Goal: Information Seeking & Learning: Compare options

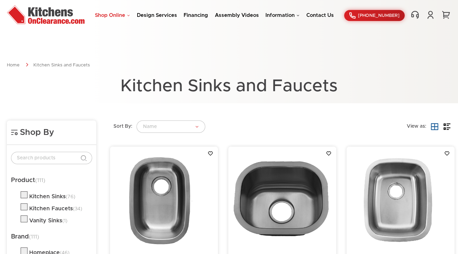
click at [114, 15] on link "Shop Online" at bounding box center [112, 15] width 35 height 5
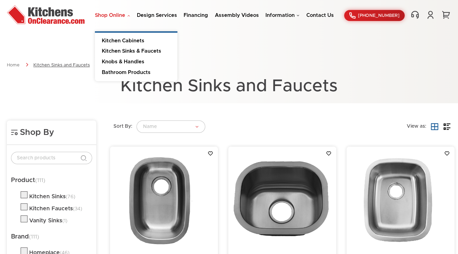
click at [79, 67] on link "Kitchen Sinks and Faucets" at bounding box center [61, 65] width 56 height 4
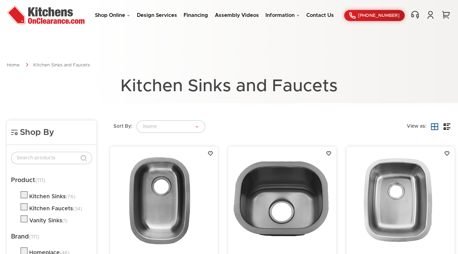
click at [109, 19] on div "Shop Online Kitchen Cabinets Kitchen Sinks & Faucets Knobs & Handles Bathroom P…" at bounding box center [229, 15] width 458 height 21
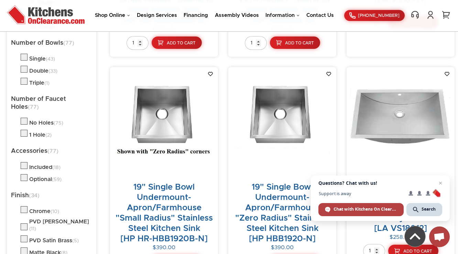
scroll to position [825, 0]
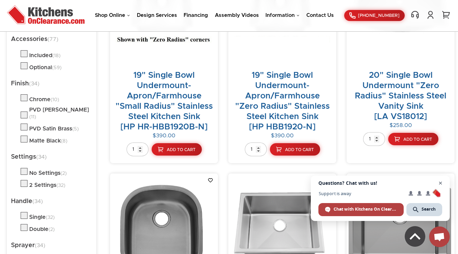
click at [442, 185] on span "Close chat" at bounding box center [440, 183] width 9 height 9
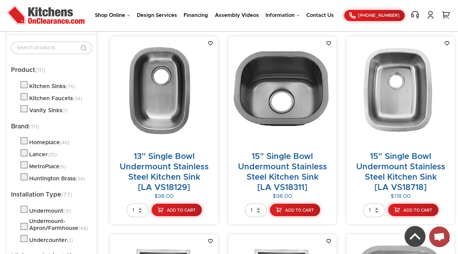
scroll to position [0, 0]
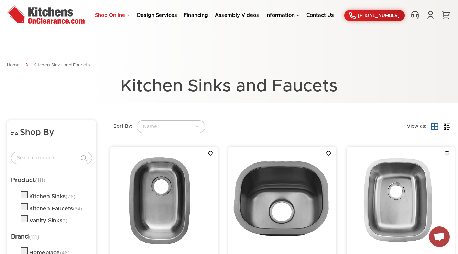
click at [117, 15] on link "Shop Online" at bounding box center [112, 15] width 35 height 5
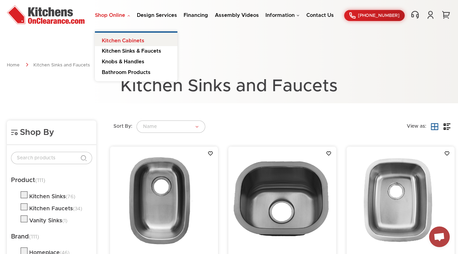
click at [125, 41] on link "Kitchen Cabinets" at bounding box center [136, 40] width 83 height 14
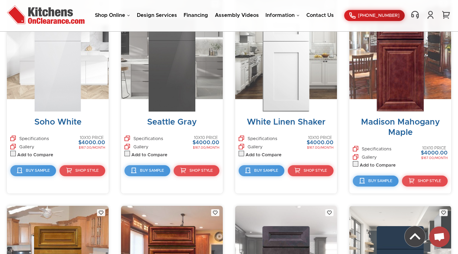
scroll to position [2642, 0]
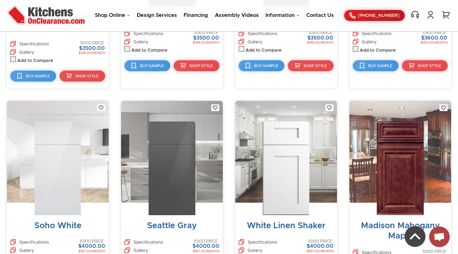
click at [278, 126] on img at bounding box center [286, 168] width 47 height 94
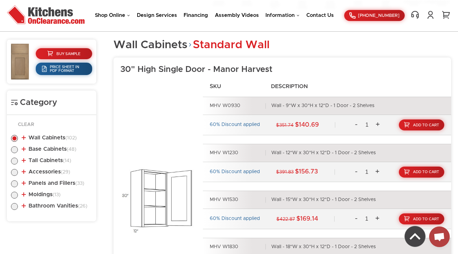
scroll to position [303, 0]
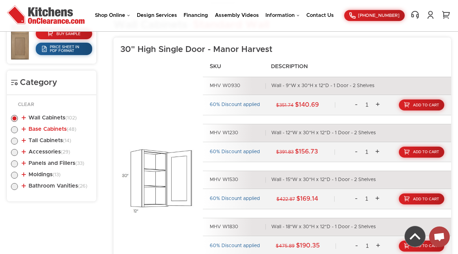
click at [57, 128] on link "Base Cabinets (48)" at bounding box center [49, 129] width 55 height 6
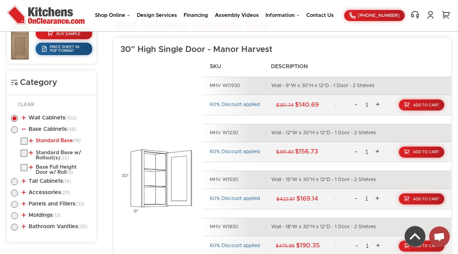
click at [51, 140] on link "Standard Base (18)" at bounding box center [55, 141] width 52 height 6
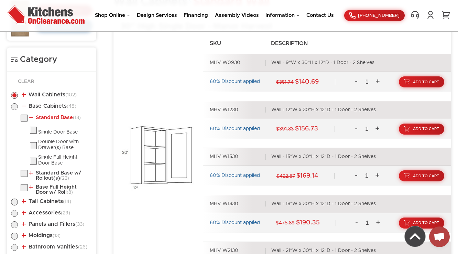
scroll to position [385, 0]
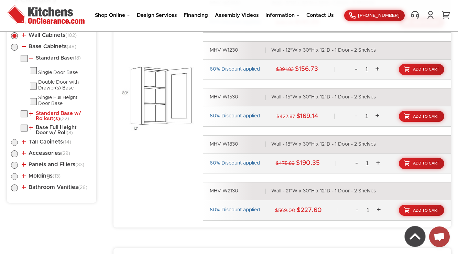
click at [56, 112] on link "Standard Base w/ Rollout(s) (22)" at bounding box center [59, 116] width 61 height 11
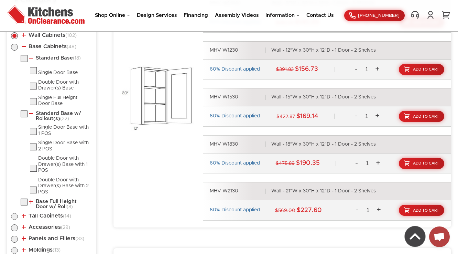
scroll to position [413, 0]
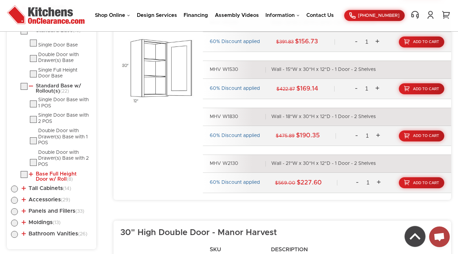
click at [43, 173] on link "Base Full Height Door w/ Roll (8)" at bounding box center [59, 176] width 61 height 11
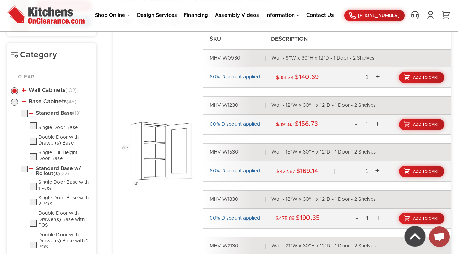
scroll to position [358, 0]
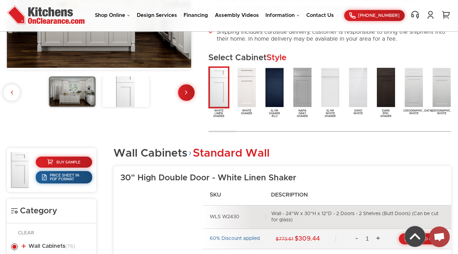
scroll to position [275, 0]
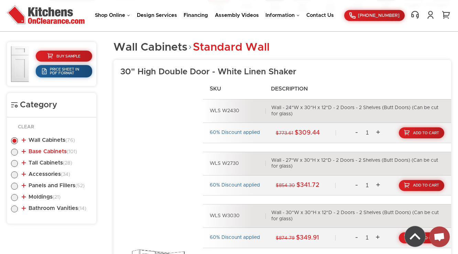
click at [46, 153] on link "Base Cabinets (101)" at bounding box center [49, 152] width 55 height 6
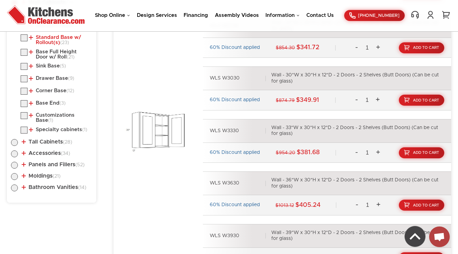
scroll to position [358, 0]
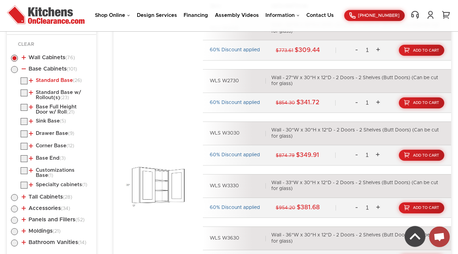
click at [44, 78] on link "Standard Base (26)" at bounding box center [55, 81] width 53 height 6
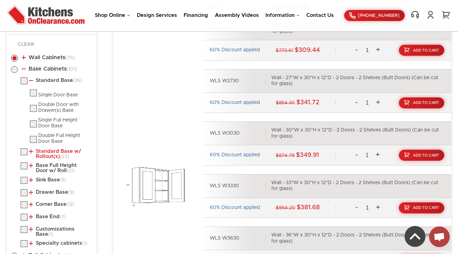
click at [56, 152] on link "Standard Base w/ Rollout(s) (23)" at bounding box center [59, 154] width 61 height 11
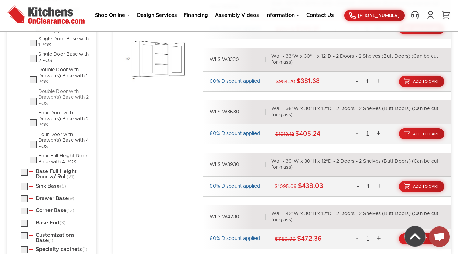
scroll to position [523, 0]
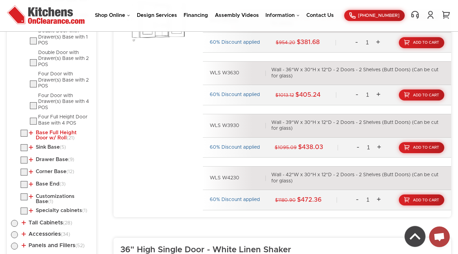
click at [51, 132] on link "Base Full Height Door w/ Roll (21)" at bounding box center [59, 135] width 61 height 11
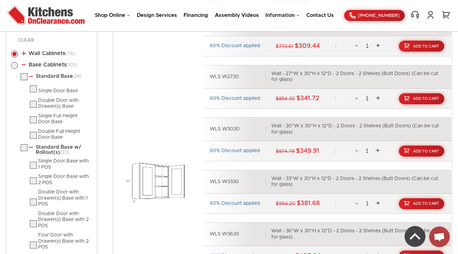
scroll to position [358, 0]
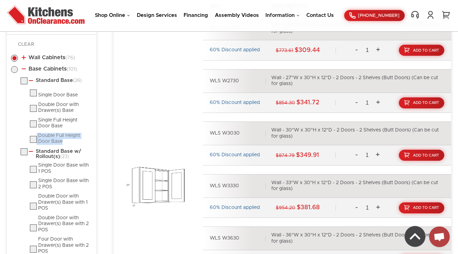
drag, startPoint x: 36, startPoint y: 133, endPoint x: 65, endPoint y: 141, distance: 29.6
click at [65, 141] on li "Double Full Height Door Base" at bounding box center [61, 139] width 62 height 12
copy li "Double Full Height Door Base"
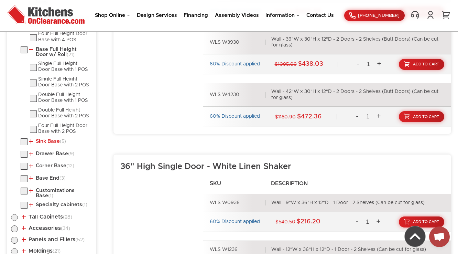
scroll to position [606, 0]
click at [46, 138] on link "Sink Base (5)" at bounding box center [47, 141] width 37 height 6
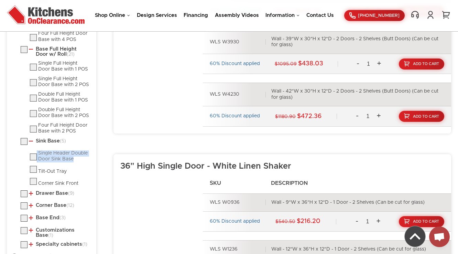
drag, startPoint x: 37, startPoint y: 150, endPoint x: 73, endPoint y: 157, distance: 36.8
click at [73, 157] on li "Single Header Double Door Sink Base" at bounding box center [61, 156] width 62 height 12
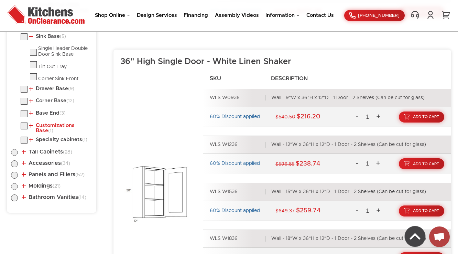
scroll to position [716, 0]
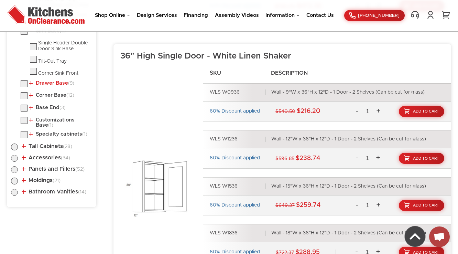
click at [56, 80] on link "Drawer Base (9)" at bounding box center [51, 83] width 45 height 6
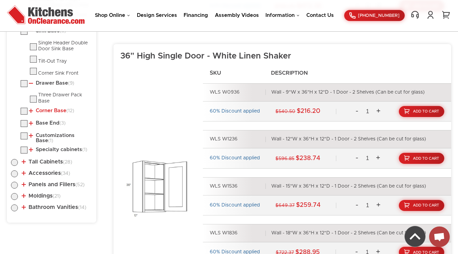
click at [54, 108] on link "Corner Base (12)" at bounding box center [51, 111] width 45 height 6
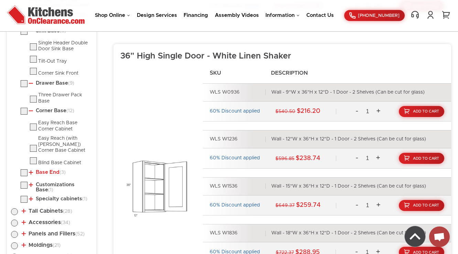
click at [45, 170] on link "Base End (3)" at bounding box center [47, 173] width 37 height 6
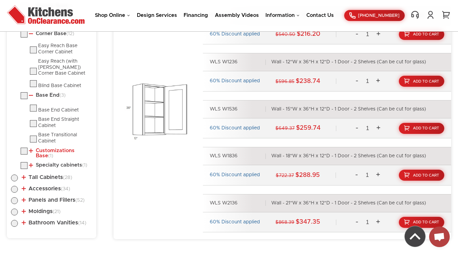
scroll to position [799, 0]
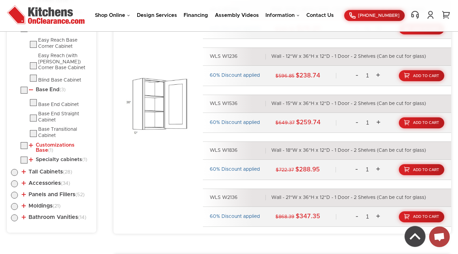
click at [49, 142] on link "Customizations Base (1)" at bounding box center [59, 147] width 61 height 11
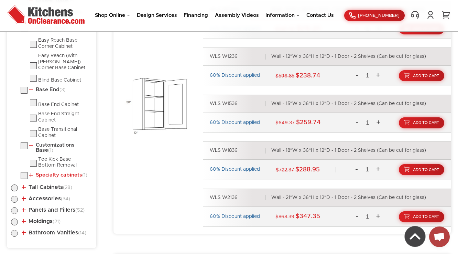
click at [50, 172] on link "Specialty cabinets (1)" at bounding box center [58, 175] width 58 height 6
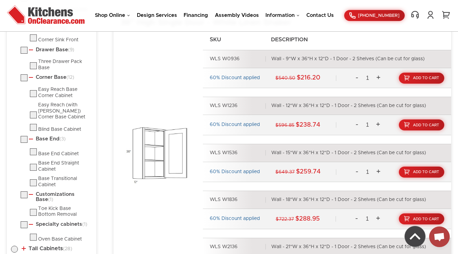
scroll to position [744, 0]
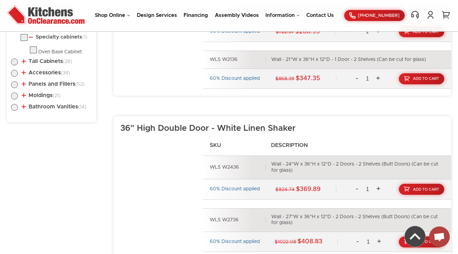
scroll to position [936, 0]
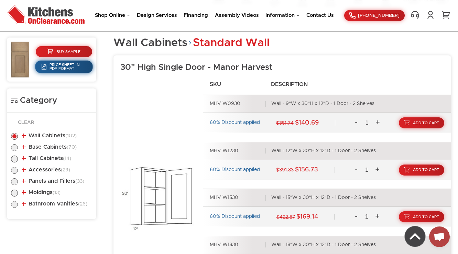
scroll to position [290, 0]
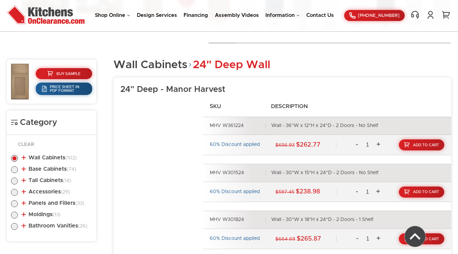
scroll to position [266, 0]
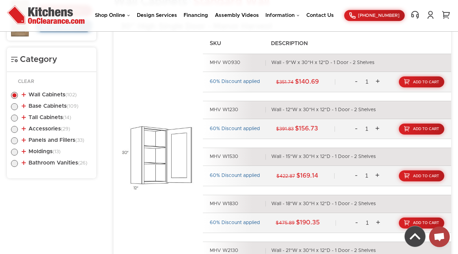
scroll to position [335, 0]
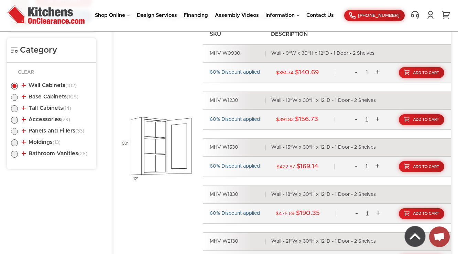
click at [58, 90] on li "Wall Cabinets (102) Standard Wall (37) 30" High Single Door (25)" at bounding box center [51, 87] width 81 height 8
click at [59, 95] on link "Base Cabinets (109)" at bounding box center [50, 97] width 57 height 6
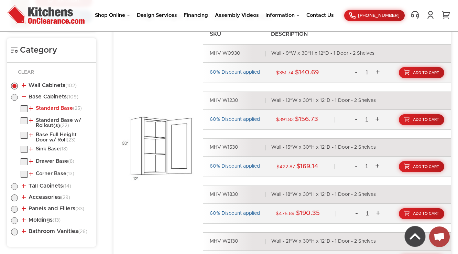
scroll to position [362, 0]
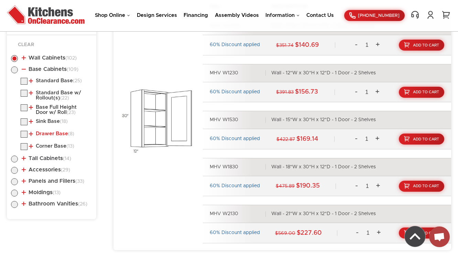
click at [62, 134] on link "Drawer Base (8)" at bounding box center [51, 134] width 45 height 6
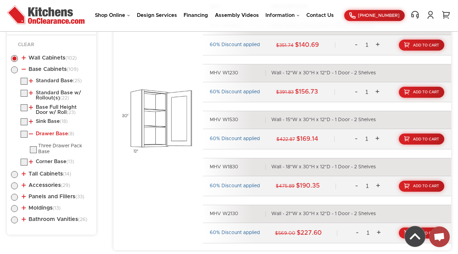
click at [62, 133] on link "Drawer Base (8)" at bounding box center [51, 134] width 45 height 6
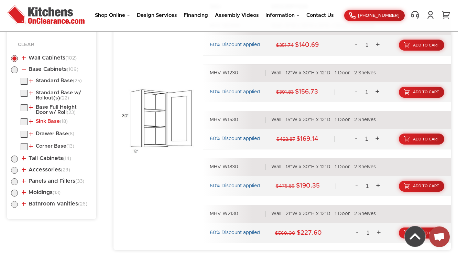
click at [59, 119] on link "Sink Base (18)" at bounding box center [48, 122] width 39 height 6
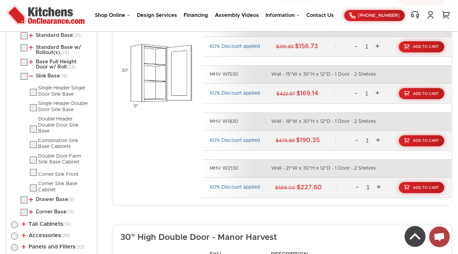
scroll to position [418, 0]
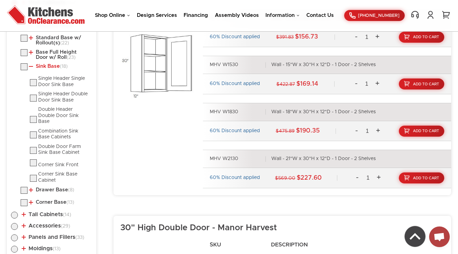
click at [61, 67] on link "Sink Base (18)" at bounding box center [48, 67] width 39 height 6
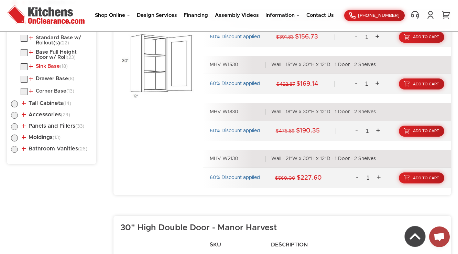
click at [61, 67] on link "Sink Base (18)" at bounding box center [48, 67] width 39 height 6
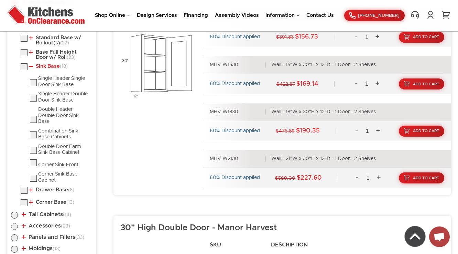
click at [61, 67] on link "Sink Base (18)" at bounding box center [48, 67] width 39 height 6
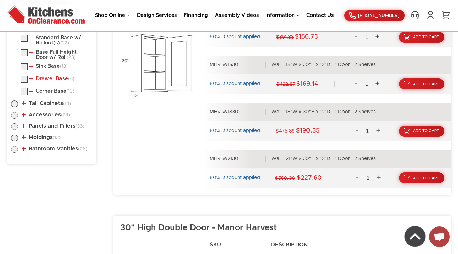
click at [59, 77] on link "Drawer Base (8)" at bounding box center [51, 79] width 45 height 6
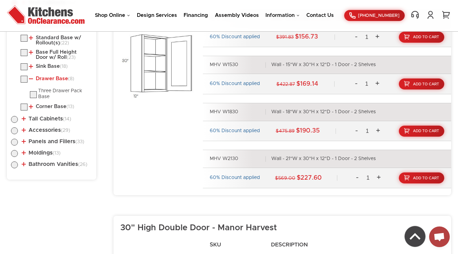
click at [59, 77] on link "Drawer Base (8)" at bounding box center [51, 79] width 45 height 6
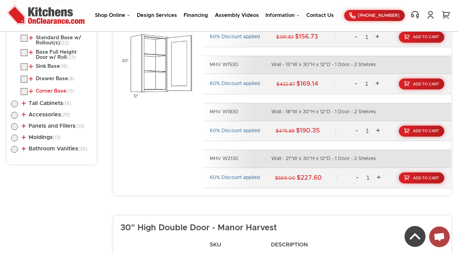
click at [55, 90] on link "Corner Base (13)" at bounding box center [51, 91] width 45 height 6
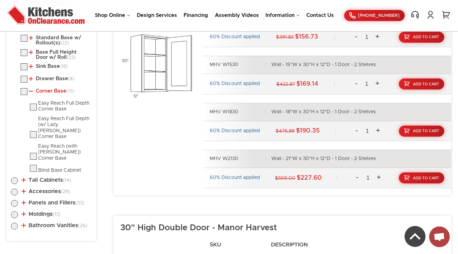
click at [55, 90] on link "Corner Base (13)" at bounding box center [51, 91] width 45 height 6
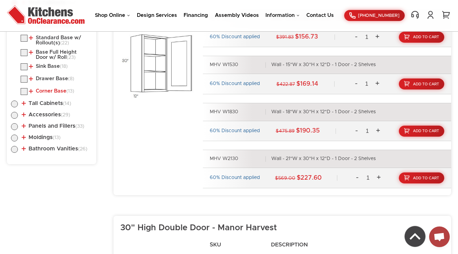
click at [55, 90] on link "Corner Base (13)" at bounding box center [51, 91] width 45 height 6
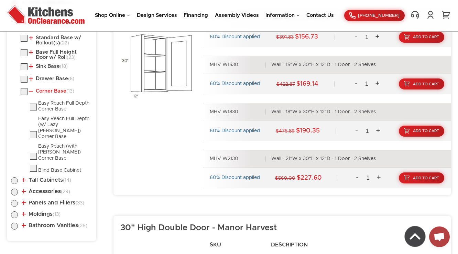
click at [55, 90] on link "Corner Base (13)" at bounding box center [51, 91] width 45 height 6
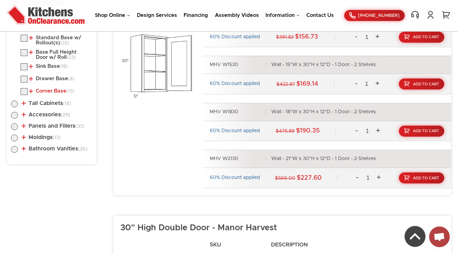
click at [55, 90] on link "Corner Base (13)" at bounding box center [51, 91] width 45 height 6
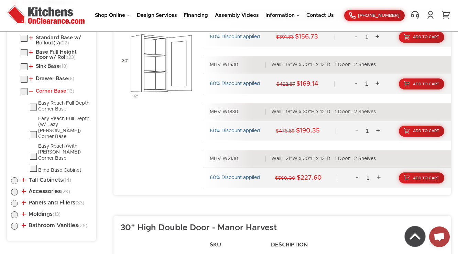
click at [55, 90] on link "Corner Base (13)" at bounding box center [51, 91] width 45 height 6
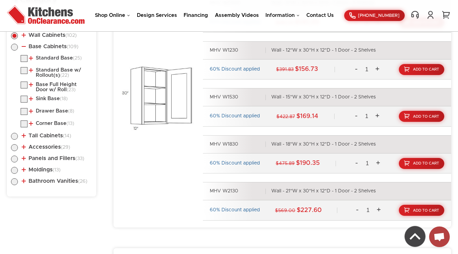
scroll to position [335, 0]
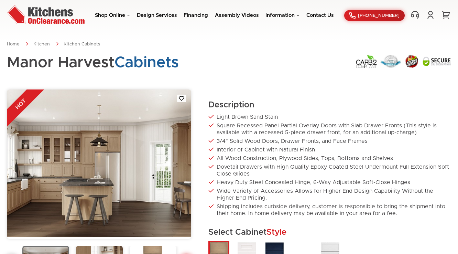
scroll to position [263, 0]
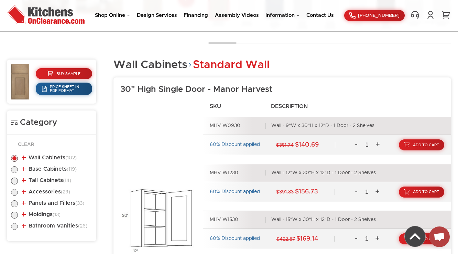
click at [15, 169] on label at bounding box center [14, 172] width 7 height 6
radio input "true"
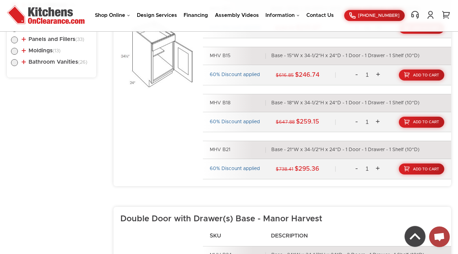
scroll to position [235, 0]
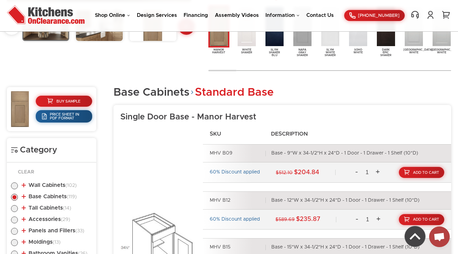
click at [17, 185] on label at bounding box center [14, 188] width 7 height 6
radio input "true"
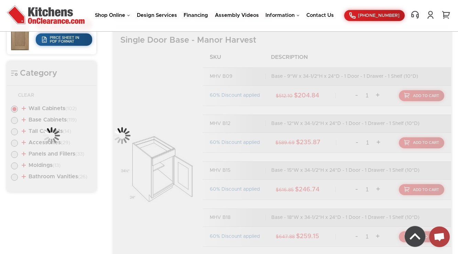
scroll to position [318, 0]
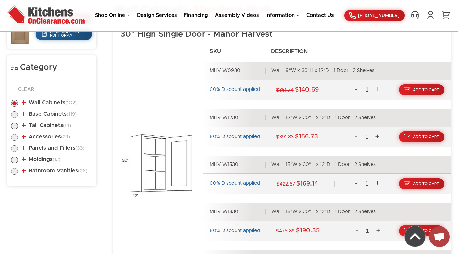
click at [13, 113] on label at bounding box center [14, 116] width 7 height 6
radio input "true"
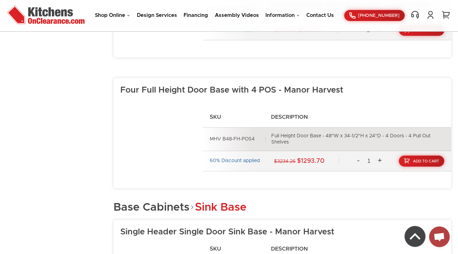
scroll to position [6814, 0]
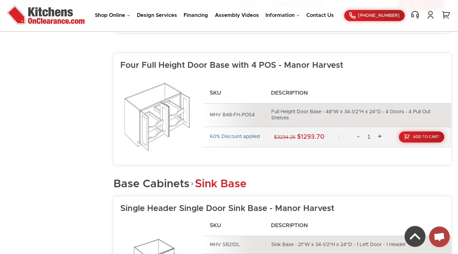
drag, startPoint x: 259, startPoint y: 121, endPoint x: 202, endPoint y: 122, distance: 56.4
click at [202, 122] on div "SKU Description MHV B48-FH-POS4 Full Height Door Base - 48"W x 34-1/2"H x 24"D …" at bounding box center [285, 118] width 331 height 79
copy div "MHV B48-FH-POS4"
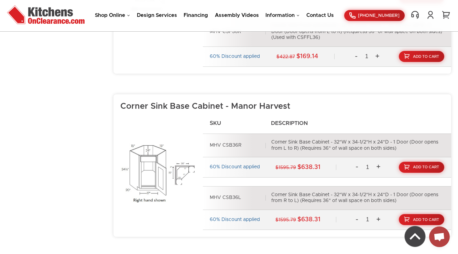
scroll to position [8083, 0]
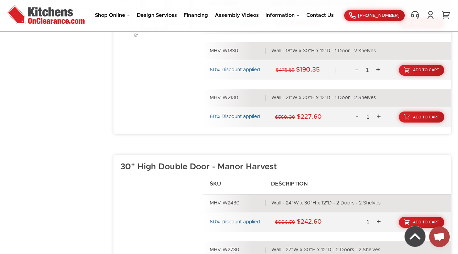
scroll to position [339, 0]
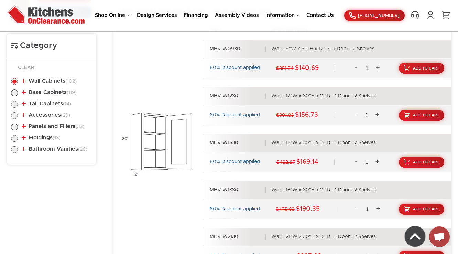
click at [16, 93] on label at bounding box center [14, 95] width 7 height 6
radio input "true"
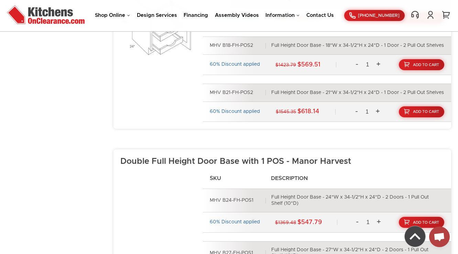
scroll to position [5170, 0]
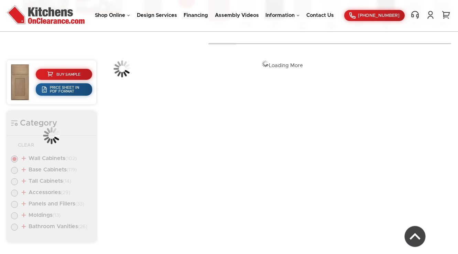
scroll to position [263, 0]
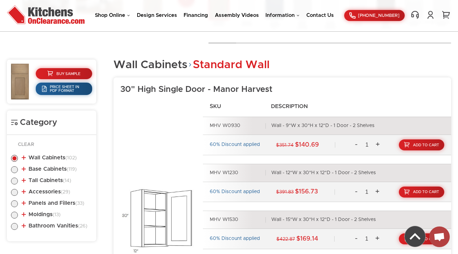
click at [62, 166] on li "Base Cabinets (119) Standard Base (25) Single Door Base" at bounding box center [51, 170] width 81 height 8
click at [60, 168] on link "Base Cabinets (119)" at bounding box center [49, 169] width 55 height 6
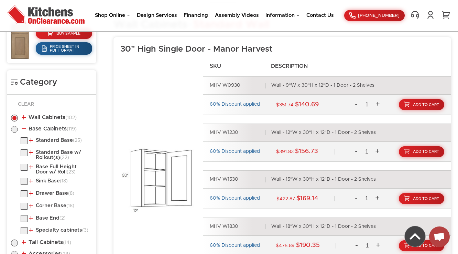
scroll to position [373, 0]
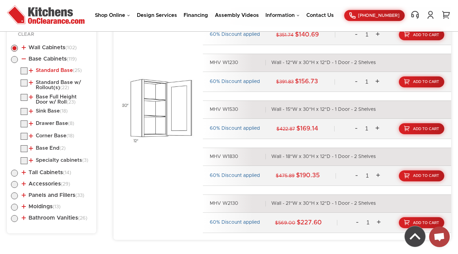
click at [35, 72] on link "Standard Base (25)" at bounding box center [55, 71] width 53 height 6
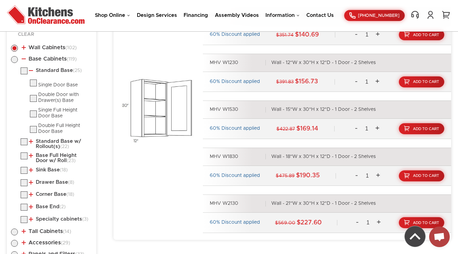
click at [50, 136] on ul "Standard Base (25) Single Door Base Double Door with Drawer(s) Base (8)" at bounding box center [51, 146] width 81 height 158
click at [49, 139] on link "Standard Base w/ Rollout(s) (22)" at bounding box center [59, 144] width 61 height 11
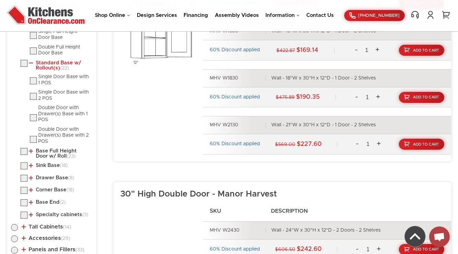
scroll to position [483, 0]
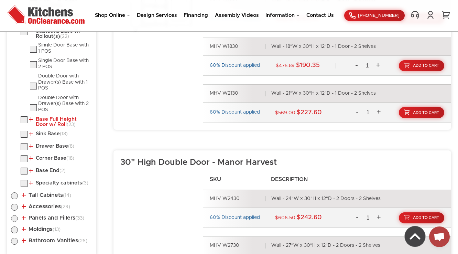
click at [54, 117] on link "Base Full Height Door w/ Roll (23)" at bounding box center [59, 122] width 61 height 11
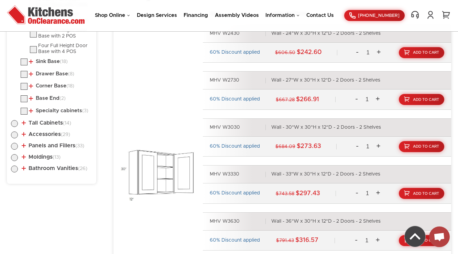
scroll to position [675, 0]
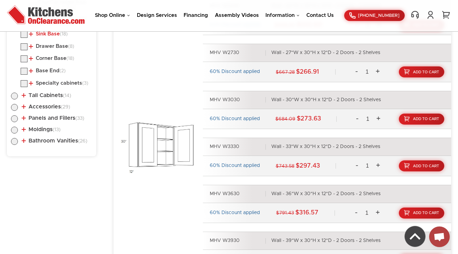
click at [41, 32] on link "Sink Base (18)" at bounding box center [48, 34] width 39 height 6
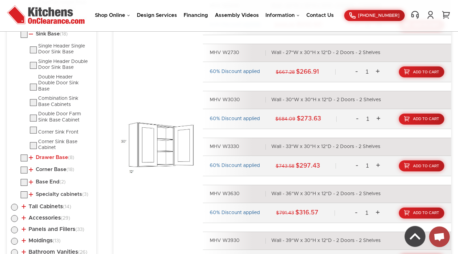
click at [50, 155] on link "Drawer Base (8)" at bounding box center [51, 158] width 45 height 6
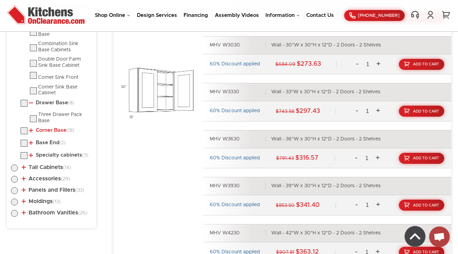
scroll to position [730, 0]
click at [51, 127] on link "Corner Base (18)" at bounding box center [51, 130] width 45 height 6
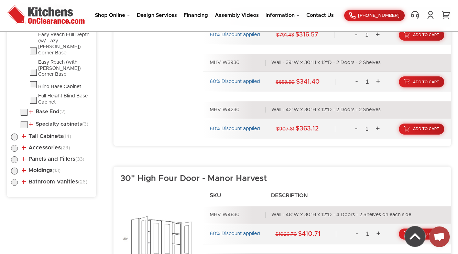
scroll to position [868, 0]
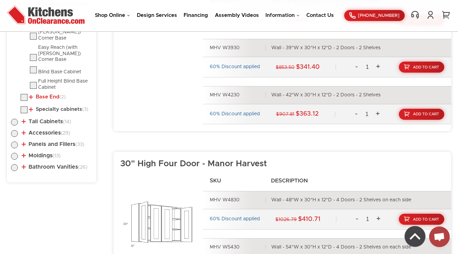
click at [49, 94] on link "Base End (2)" at bounding box center [47, 97] width 37 height 6
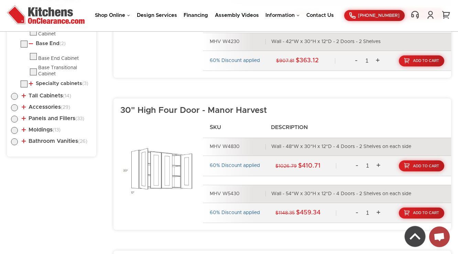
scroll to position [923, 0]
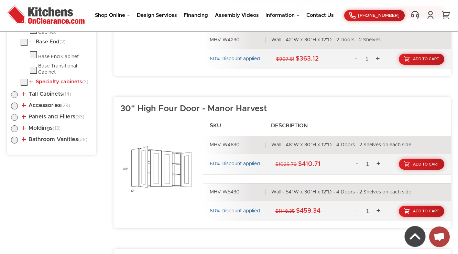
click at [53, 79] on link "Specialty cabinets (3)" at bounding box center [58, 82] width 59 height 6
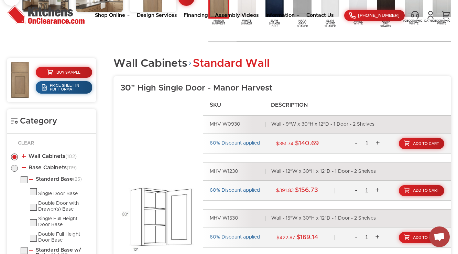
scroll to position [0, 0]
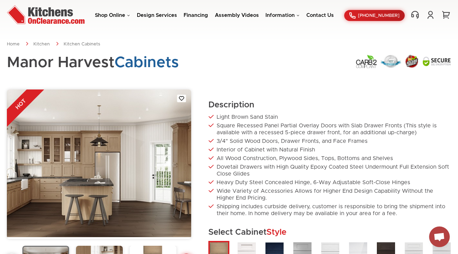
click at [271, 72] on div "Manor Harvest Cabinets" at bounding box center [229, 66] width 444 height 25
drag, startPoint x: 216, startPoint y: 102, endPoint x: 268, endPoint y: 100, distance: 52.3
click at [268, 100] on div "HOT Description Light Brown Sand Stain Square Recessed Panel Partial Overlay Do…" at bounding box center [229, 198] width 444 height 219
click at [272, 99] on div "Description Light Brown Sand Stain Square Recessed Panel Partial Overlay Doors …" at bounding box center [329, 198] width 243 height 219
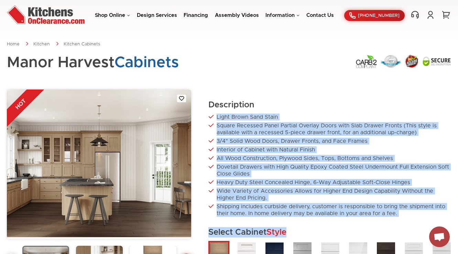
drag, startPoint x: 211, startPoint y: 113, endPoint x: 416, endPoint y: 218, distance: 230.1
click at [416, 218] on div "Description Light Brown Sand Stain Square Recessed Panel Partial Overlay Doors …" at bounding box center [329, 198] width 243 height 219
click at [242, 59] on div "Manor Harvest Cabinets" at bounding box center [229, 66] width 444 height 25
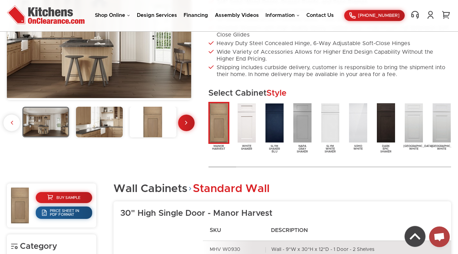
scroll to position [220, 0]
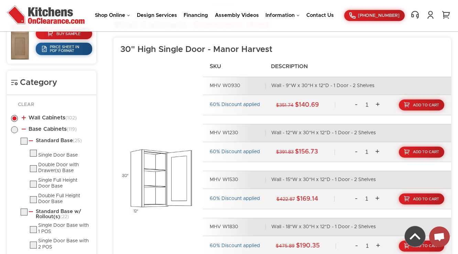
scroll to position [275, 0]
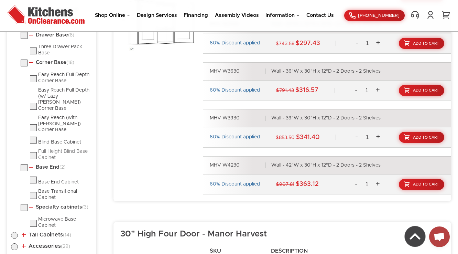
scroll to position [825, 0]
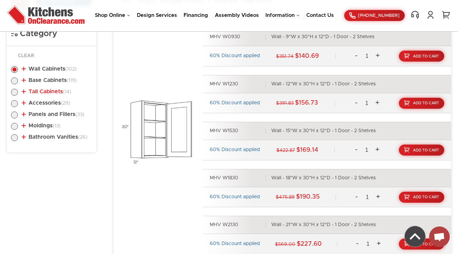
scroll to position [345, 0]
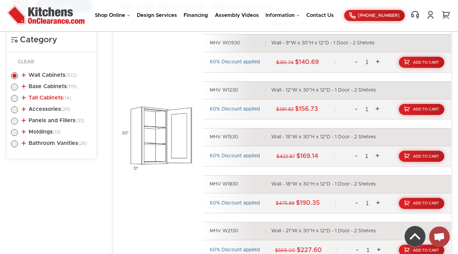
click at [44, 97] on link "Tall Cabinets (14)" at bounding box center [47, 98] width 50 height 6
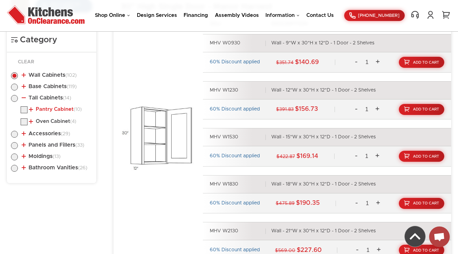
click at [48, 109] on link "Pantry Cabinet (10)" at bounding box center [55, 110] width 53 height 6
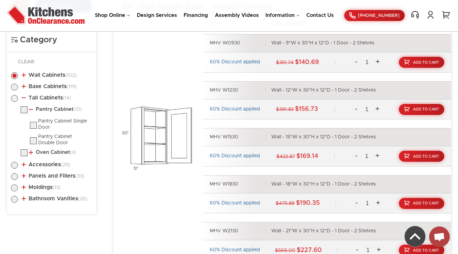
click at [55, 148] on ul "Pantry Cabinet (10) Pantry Cabinet Single Door Pantry Cabinet Double Door (4)" at bounding box center [51, 132] width 81 height 52
click at [55, 150] on link "Oven Cabinet (4)" at bounding box center [52, 153] width 47 height 6
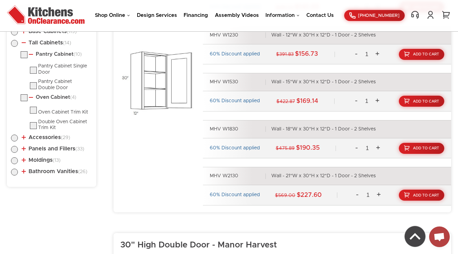
scroll to position [373, 0]
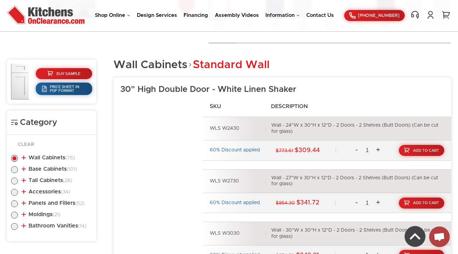
scroll to position [313, 0]
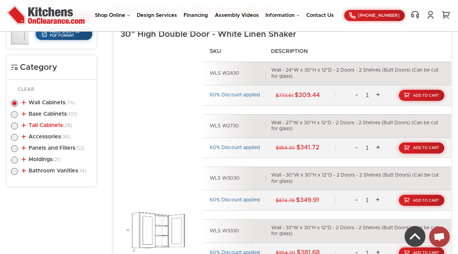
click at [41, 127] on link "Tall Cabinets (28)" at bounding box center [47, 125] width 51 height 6
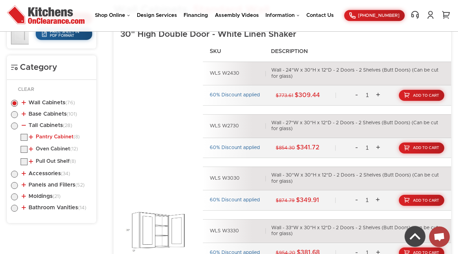
click at [43, 138] on link "Pantry Cabinet (8)" at bounding box center [54, 137] width 51 height 6
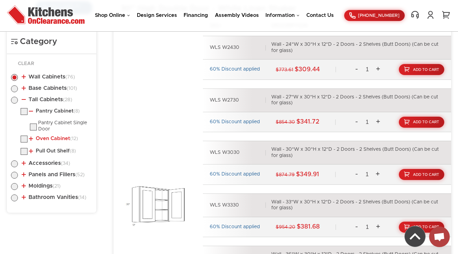
scroll to position [368, 0]
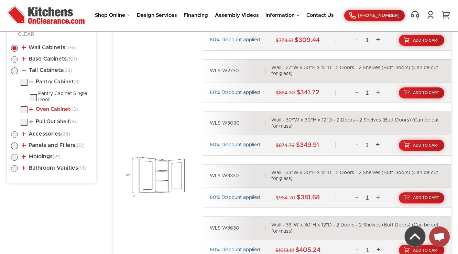
click at [59, 109] on link "Oven Cabinet (12)" at bounding box center [53, 110] width 49 height 6
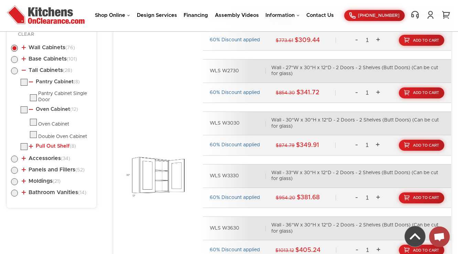
click at [47, 144] on link "Pull Out Shelf (8)" at bounding box center [52, 146] width 47 height 6
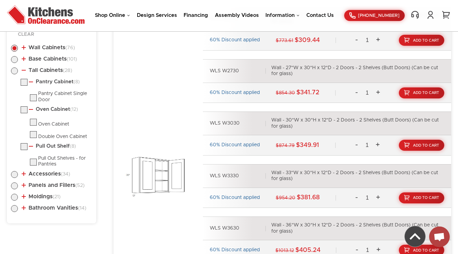
click at [37, 73] on li "Tall Cabinets (28) Pantry Cabinet (8) Pantry Cabinet Single Door (12) Oven Cabi…" at bounding box center [51, 117] width 81 height 100
click at [41, 69] on link "Tall Cabinets (28)" at bounding box center [47, 70] width 51 height 6
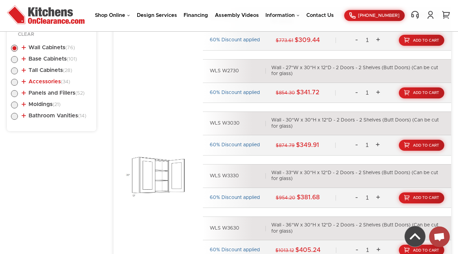
click at [45, 81] on link "Accessories (34)" at bounding box center [46, 82] width 48 height 6
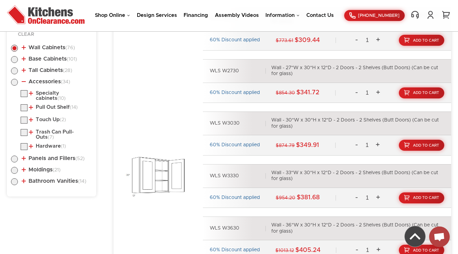
scroll to position [395, 0]
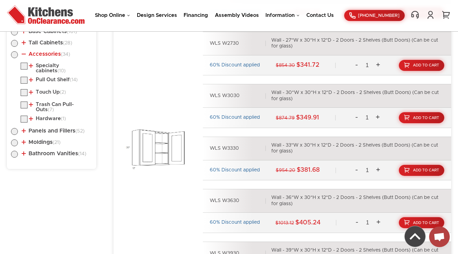
click at [50, 51] on link "Accessories (34)" at bounding box center [46, 54] width 48 height 6
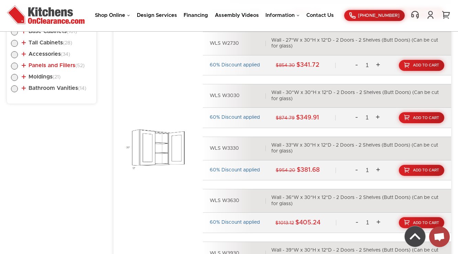
click at [44, 65] on link "Panels and Fillers (52)" at bounding box center [53, 66] width 63 height 6
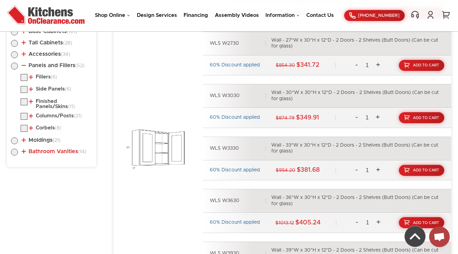
click at [46, 150] on link "Bathroom Vanities (14)" at bounding box center [54, 152] width 65 height 6
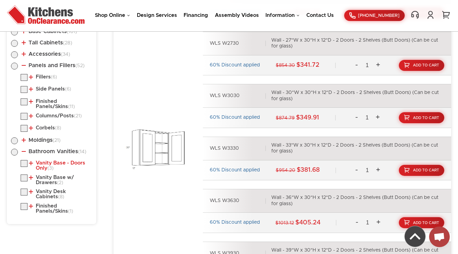
click at [47, 161] on link "Vanity Base - Doors Only (3)" at bounding box center [59, 165] width 61 height 11
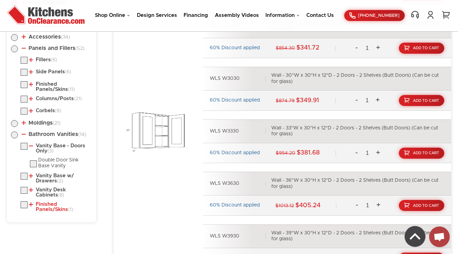
scroll to position [505, 0]
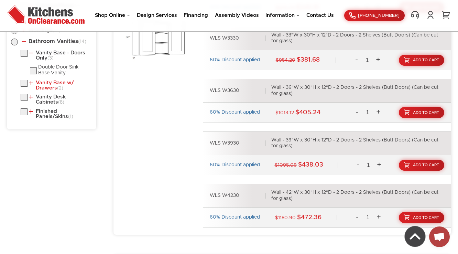
click at [45, 85] on link "Vanity Base w/ Drawers (2)" at bounding box center [59, 85] width 61 height 11
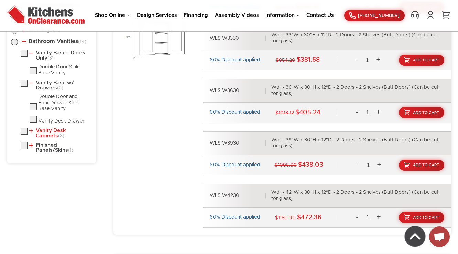
click at [47, 128] on link "Vanity Desk Cabinets (8)" at bounding box center [59, 133] width 61 height 11
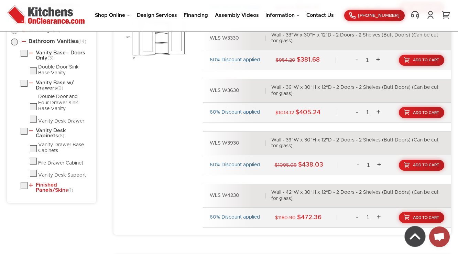
click at [44, 185] on link "Finished Panels/Skins (1)" at bounding box center [59, 187] width 61 height 11
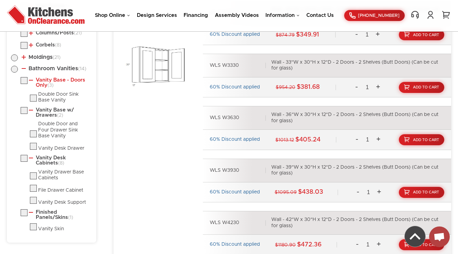
scroll to position [478, 0]
click at [32, 176] on label at bounding box center [33, 178] width 7 height 5
checkbox input "true"
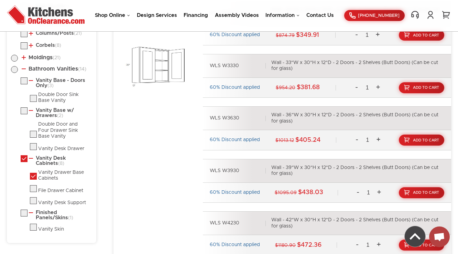
radio input "false"
radio input "true"
checkbox input "true"
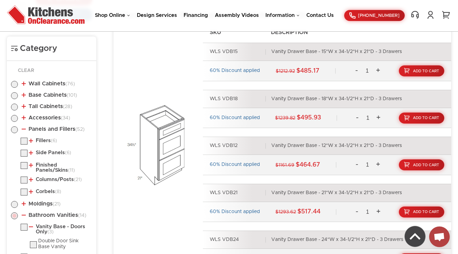
scroll to position [313, 0]
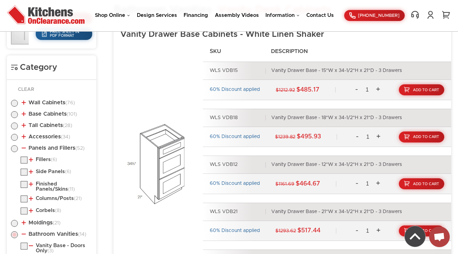
click at [140, 58] on div "SKU Description WLS VDB15 Vanity Drawer Base - 15"W x 34-1/2"H x 21"D - 3 Drawe…" at bounding box center [285, 168] width 331 height 240
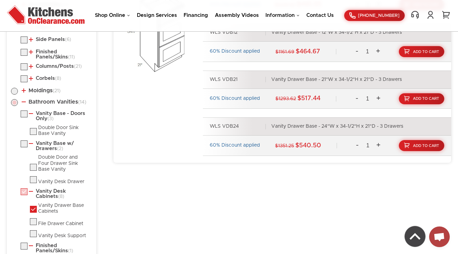
scroll to position [450, 0]
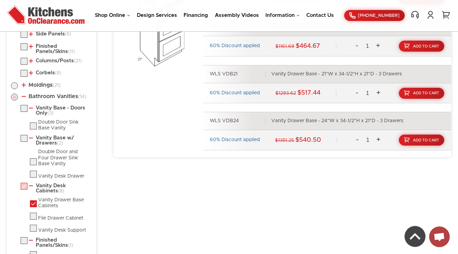
click at [30, 203] on label at bounding box center [33, 205] width 7 height 5
checkbox input "false"
radio input "false"
checkbox input "false"
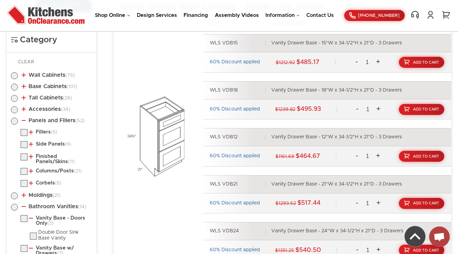
scroll to position [358, 0]
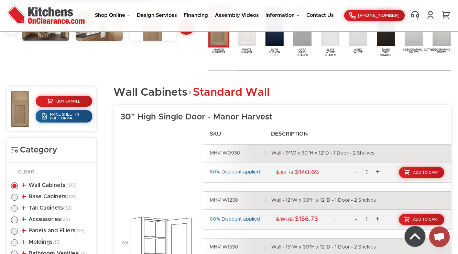
scroll to position [318, 0]
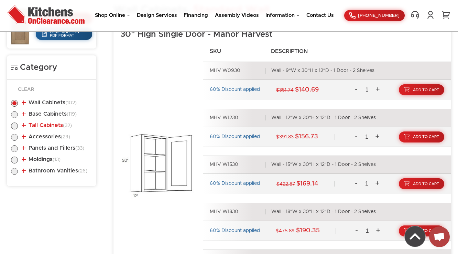
click at [38, 124] on link "Tall Cabinets (32)" at bounding box center [47, 125] width 50 height 6
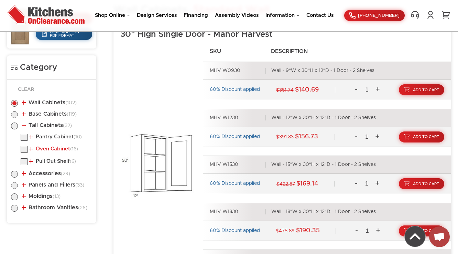
click at [56, 147] on link "Oven Cabinet (16)" at bounding box center [53, 149] width 49 height 6
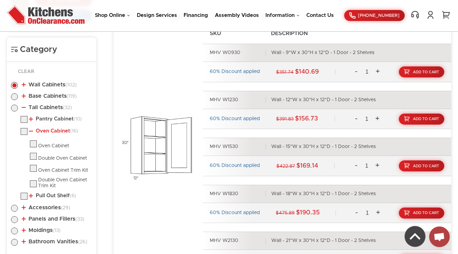
scroll to position [345, 0]
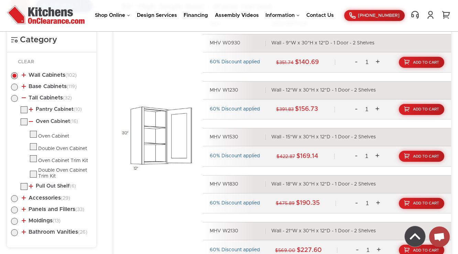
click at [53, 181] on ul "Pantry Cabinet (10) Pantry Cabinet Single Door Pantry Cabinet Double Door (16)" at bounding box center [51, 149] width 81 height 86
click at [53, 184] on link "Pull Out Shelf (6)" at bounding box center [52, 186] width 47 height 6
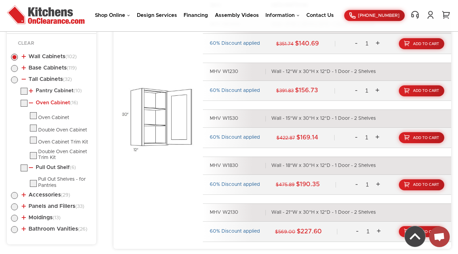
scroll to position [373, 0]
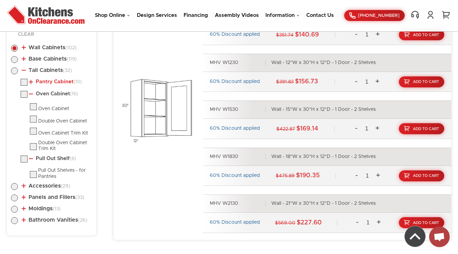
click at [56, 81] on link "Pantry Cabinet (10)" at bounding box center [55, 82] width 53 height 6
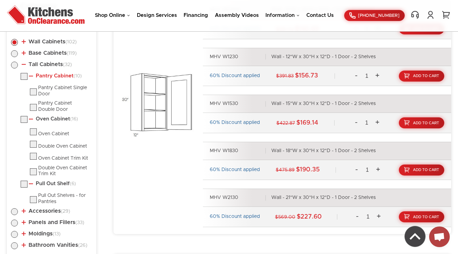
scroll to position [345, 0]
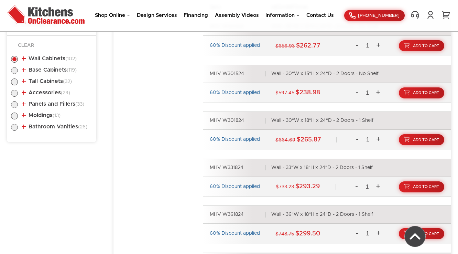
scroll to position [373, 0]
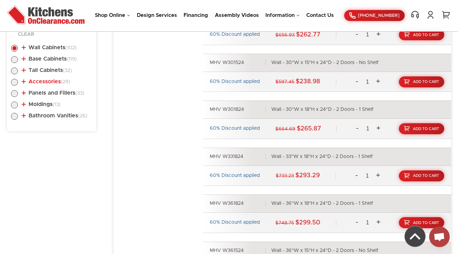
click at [36, 81] on link "Accessories (29)" at bounding box center [46, 82] width 48 height 6
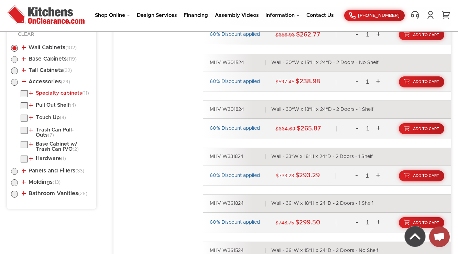
click at [48, 92] on link "Specialty cabinets (11)" at bounding box center [59, 93] width 60 height 6
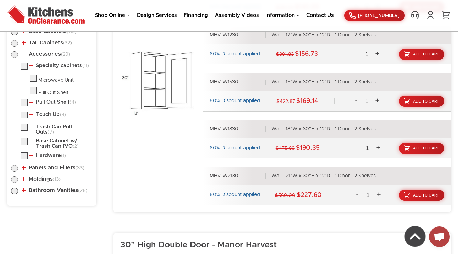
scroll to position [428, 0]
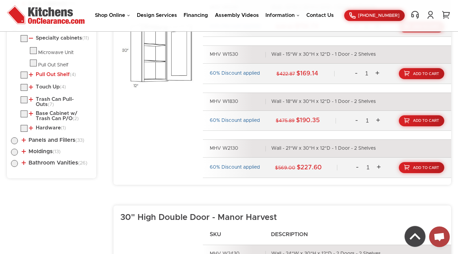
click at [48, 77] on link "Pull Out Shelf (4)" at bounding box center [52, 75] width 47 height 6
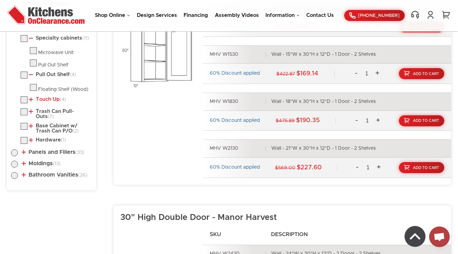
click at [43, 101] on link "Touch Up (4)" at bounding box center [47, 100] width 37 height 6
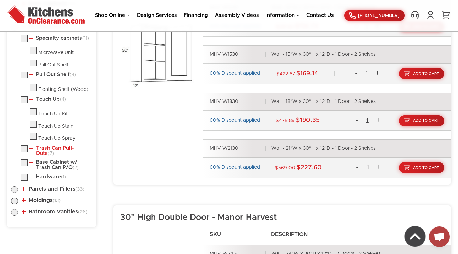
click at [46, 145] on link "Trash Can Pull-Outs (7)" at bounding box center [59, 150] width 61 height 11
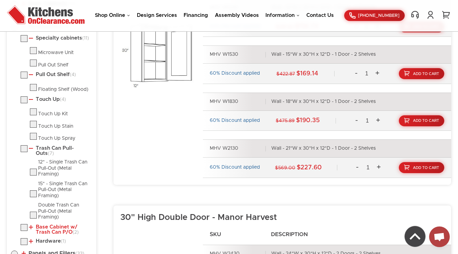
drag, startPoint x: 44, startPoint y: 228, endPoint x: 57, endPoint y: 224, distance: 13.6
click at [45, 228] on link "Base Cabinet w/ Trash Can P/O (2)" at bounding box center [59, 229] width 61 height 11
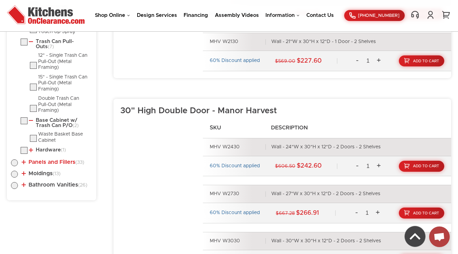
scroll to position [565, 0]
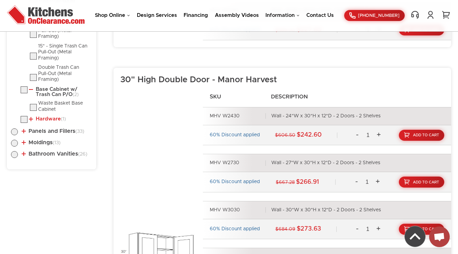
click at [45, 119] on link "Hardware (1)" at bounding box center [47, 119] width 37 height 6
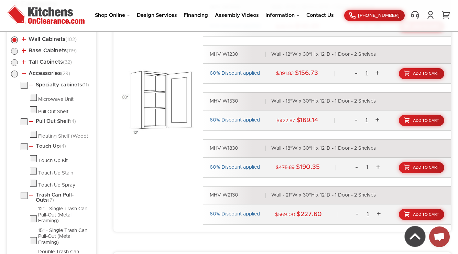
scroll to position [391, 0]
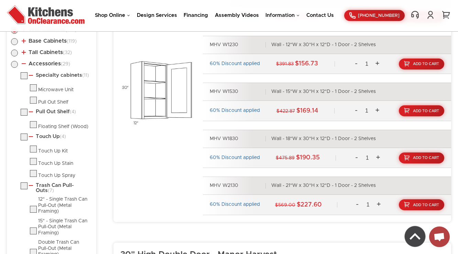
click at [91, 110] on li "Pull Out Shelf (4) Floating Shelf (Wood)" at bounding box center [57, 119] width 72 height 21
drag, startPoint x: 72, startPoint y: 103, endPoint x: 39, endPoint y: 103, distance: 33.0
click at [39, 103] on li "Pull Out Shelf" at bounding box center [61, 101] width 62 height 9
copy div "Pull Out Shelf"
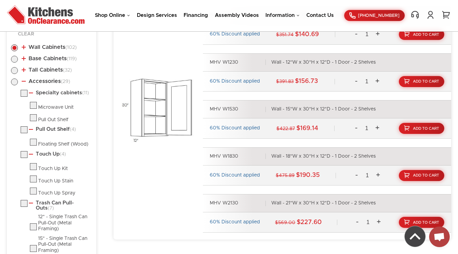
scroll to position [363, 0]
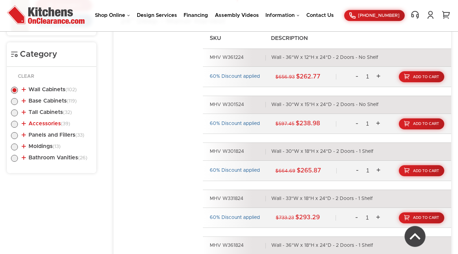
scroll to position [345, 0]
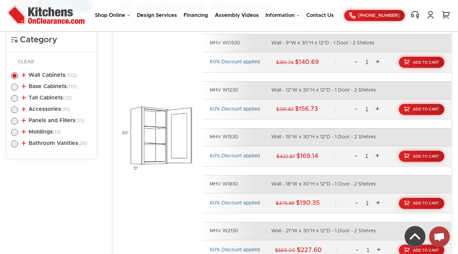
click at [68, 88] on li "Base Cabinets (119) Standard Base (25) Single Door Base" at bounding box center [51, 88] width 81 height 8
click at [52, 84] on link "Base Cabinets (119)" at bounding box center [49, 87] width 55 height 6
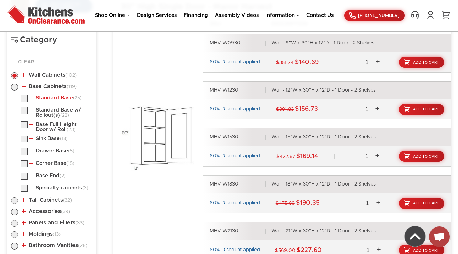
click at [57, 95] on link "Standard Base (25)" at bounding box center [55, 98] width 53 height 6
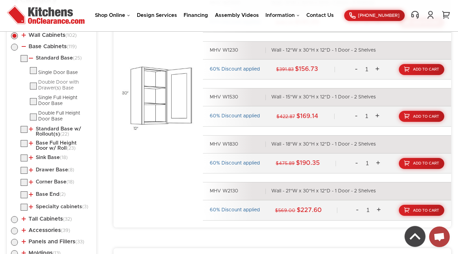
scroll to position [400, 0]
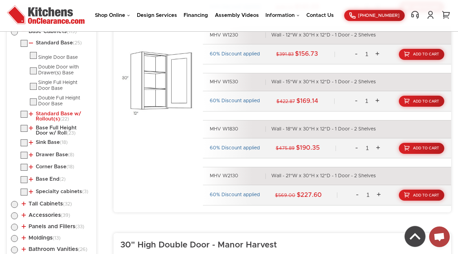
click at [51, 114] on link "Standard Base w/ Rollout(s) (22)" at bounding box center [59, 116] width 61 height 11
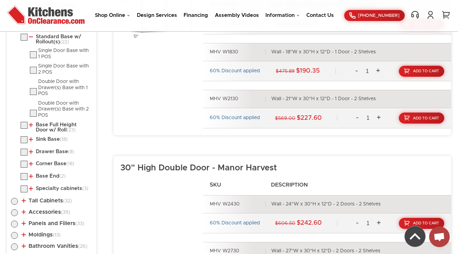
scroll to position [510, 0]
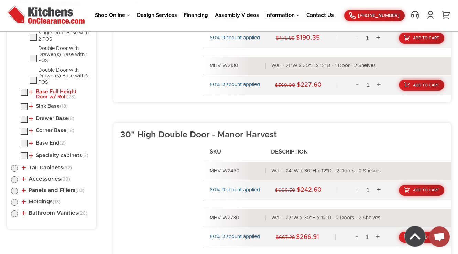
click at [49, 94] on link "Base Full Height Door w/ Roll (23)" at bounding box center [59, 94] width 61 height 11
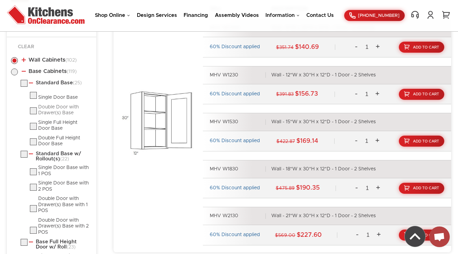
scroll to position [345, 0]
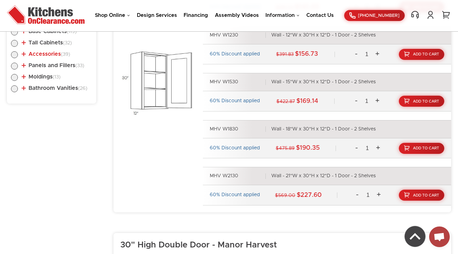
scroll to position [373, 0]
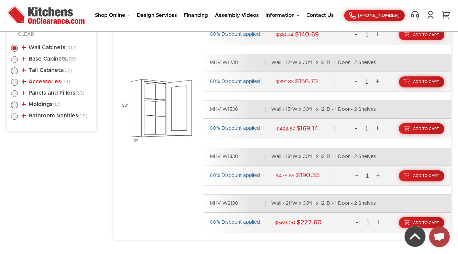
click at [51, 79] on link "Accessories (39)" at bounding box center [46, 82] width 48 height 6
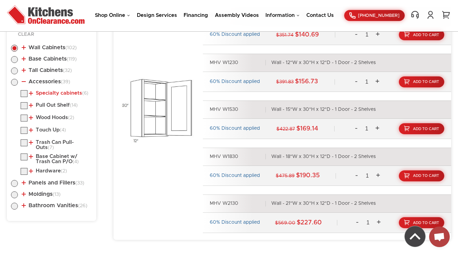
click at [48, 93] on link "Specialty cabinets (6)" at bounding box center [58, 93] width 59 height 6
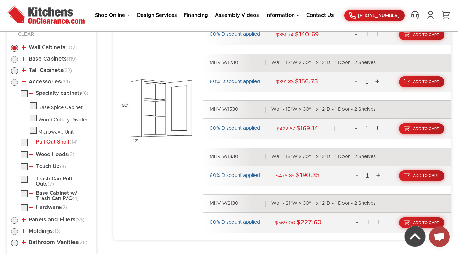
click at [47, 140] on link "Pull Out Shelf (14)" at bounding box center [53, 142] width 49 height 6
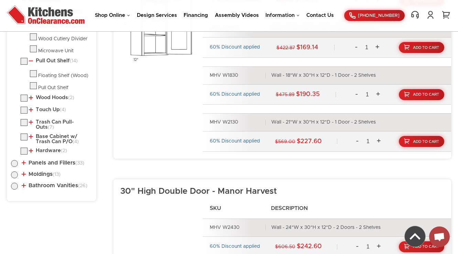
scroll to position [455, 0]
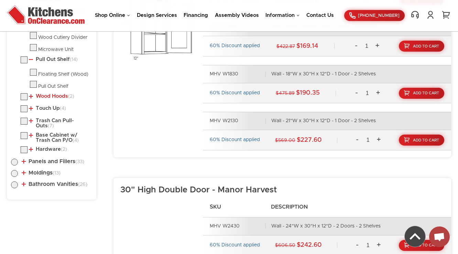
click at [55, 94] on link "Wood Hoods (2)" at bounding box center [51, 97] width 45 height 6
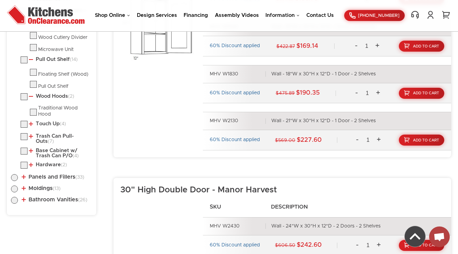
click at [51, 124] on li "Touch Up (4) Touch Up Kit Touch Up Stain" at bounding box center [57, 125] width 72 height 9
click at [47, 121] on link "Touch Up (4)" at bounding box center [47, 124] width 37 height 6
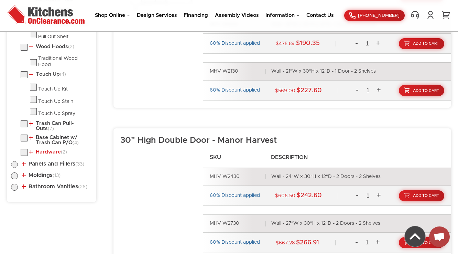
scroll to position [510, 0]
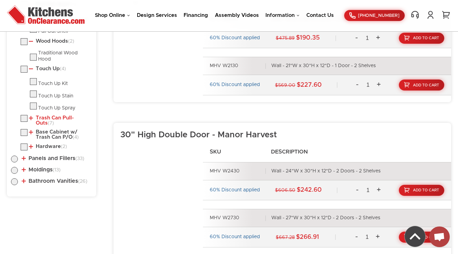
click at [56, 115] on link "Trash Can Pull-Outs (7)" at bounding box center [59, 120] width 61 height 11
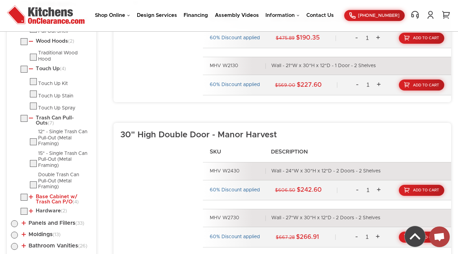
click at [51, 195] on link "Base Cabinet w/ Trash Can P/O (4)" at bounding box center [59, 199] width 61 height 11
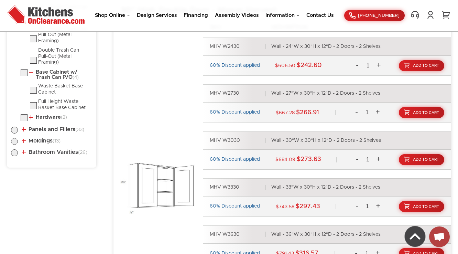
scroll to position [648, 0]
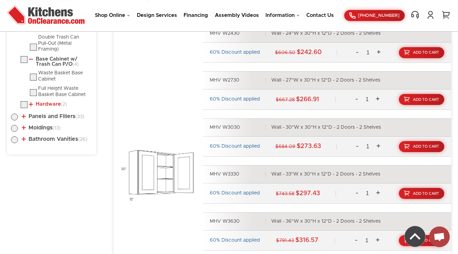
click at [54, 103] on link "Hardware (2)" at bounding box center [48, 104] width 38 height 6
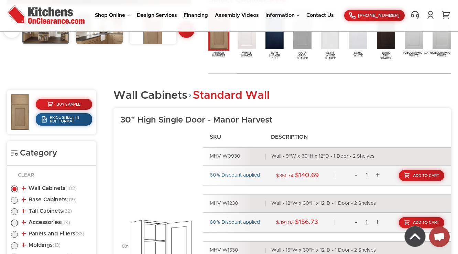
scroll to position [232, 0]
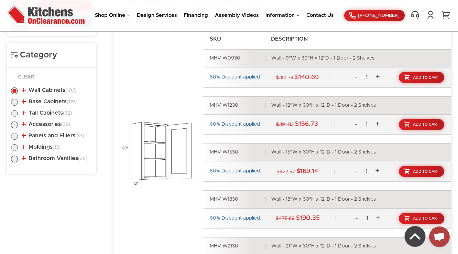
scroll to position [342, 0]
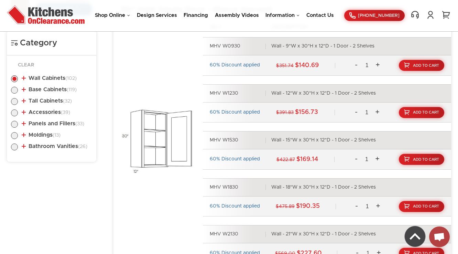
click at [48, 119] on ul "Wall Cabinets (102) Standard Wall (37) 30" High Single Door (25)" at bounding box center [51, 111] width 81 height 86
drag, startPoint x: 48, startPoint y: 124, endPoint x: 57, endPoint y: 109, distance: 17.4
click at [49, 124] on link "Panels and Fillers (33)" at bounding box center [53, 124] width 63 height 6
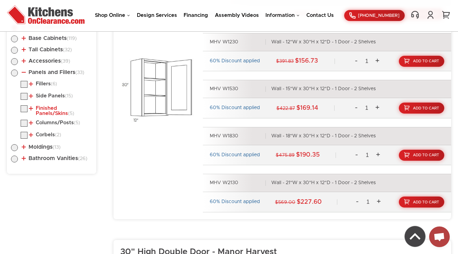
scroll to position [425, 0]
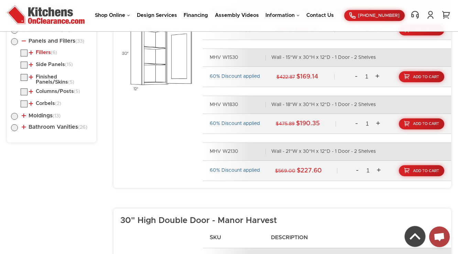
click at [41, 52] on link "Fillers (6)" at bounding box center [43, 53] width 28 height 6
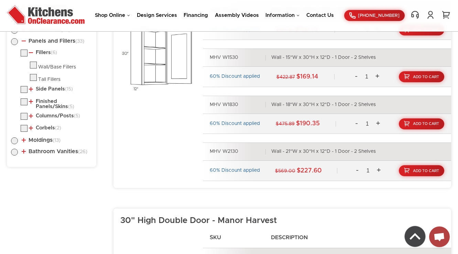
click at [50, 91] on li "Side Panels (15) Dishwasher Return Panel Refrigerator End Panel" at bounding box center [57, 90] width 72 height 9
click at [52, 86] on link "Side Panels (15)" at bounding box center [51, 89] width 44 height 6
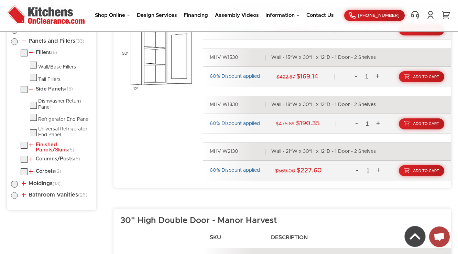
click at [45, 152] on link "Finished Panels/Skins (5)" at bounding box center [59, 147] width 61 height 11
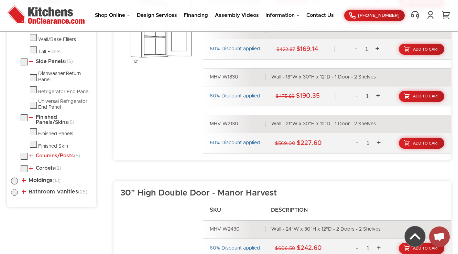
scroll to position [480, 0]
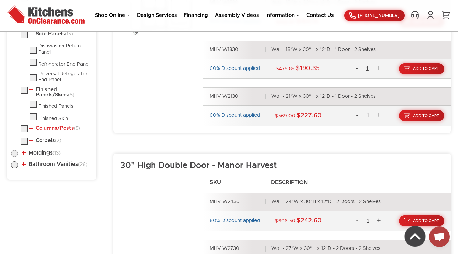
click at [52, 129] on link "Columns/Posts (5)" at bounding box center [54, 129] width 51 height 6
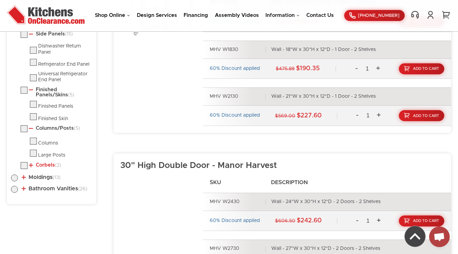
click at [40, 166] on link "Corbels (2)" at bounding box center [45, 165] width 32 height 6
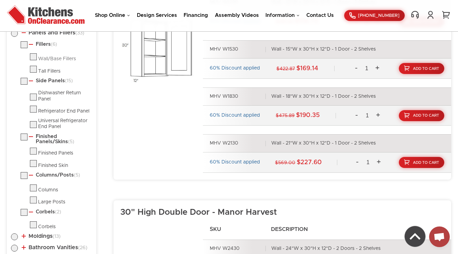
scroll to position [425, 0]
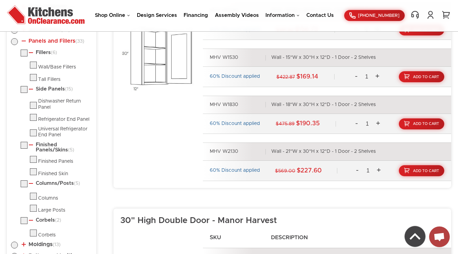
click at [45, 41] on link "Panels and Fillers (33)" at bounding box center [53, 41] width 63 height 6
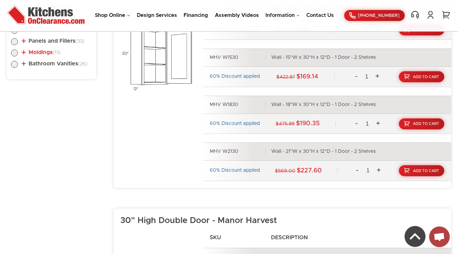
click at [43, 51] on link "Moldings (13)" at bounding box center [41, 53] width 39 height 6
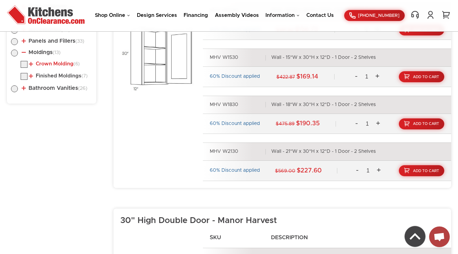
click at [48, 64] on link "Crown Molding (6)" at bounding box center [54, 64] width 51 height 6
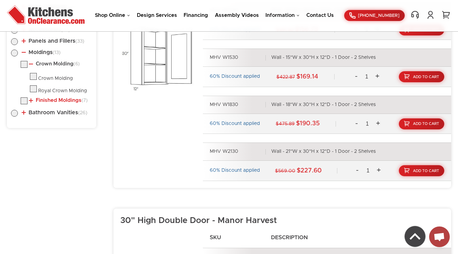
click at [52, 99] on link "Finished Moldings (7)" at bounding box center [58, 101] width 59 height 6
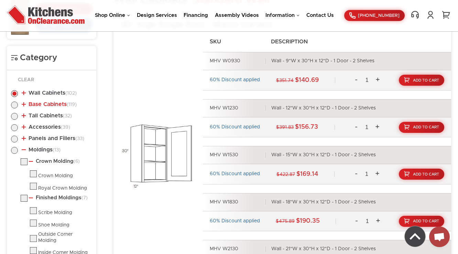
scroll to position [315, 0]
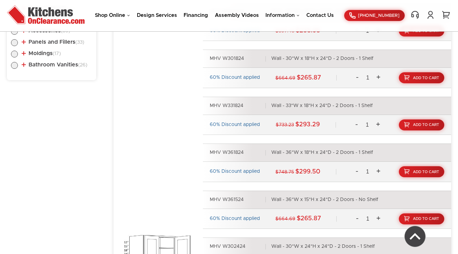
scroll to position [425, 0]
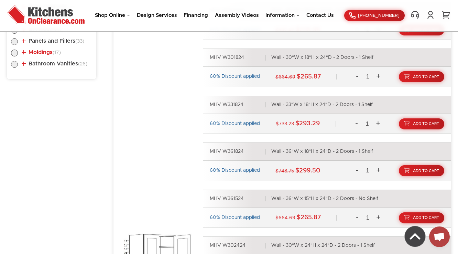
click at [41, 51] on link "Moldings (17)" at bounding box center [41, 53] width 39 height 6
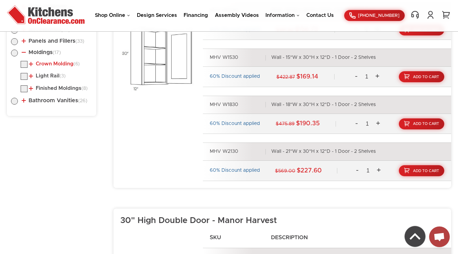
click at [49, 61] on link "Crown Molding (6)" at bounding box center [54, 64] width 51 height 6
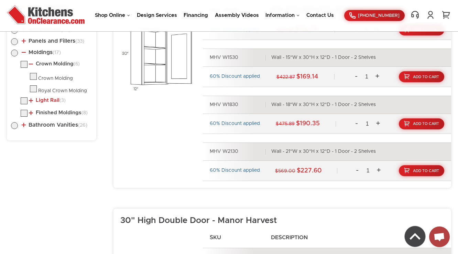
click at [48, 98] on link "Light Rail (3)" at bounding box center [47, 101] width 37 height 6
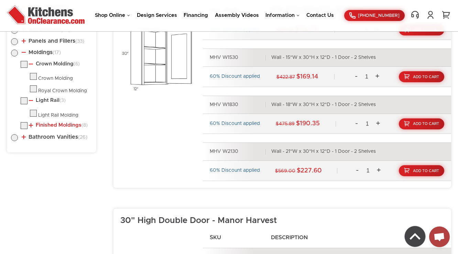
click at [48, 122] on link "Finished Moldings (8)" at bounding box center [58, 125] width 59 height 6
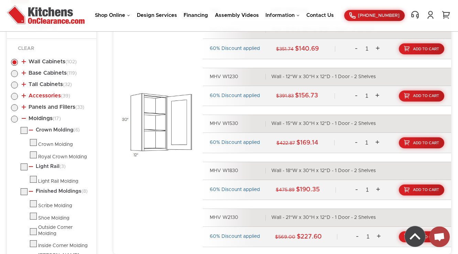
scroll to position [342, 0]
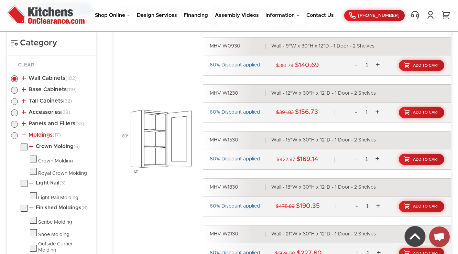
click at [33, 133] on link "Moldings (17)" at bounding box center [41, 135] width 39 height 6
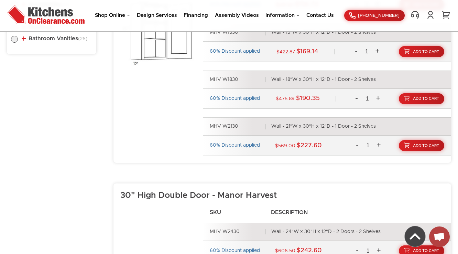
scroll to position [452, 0]
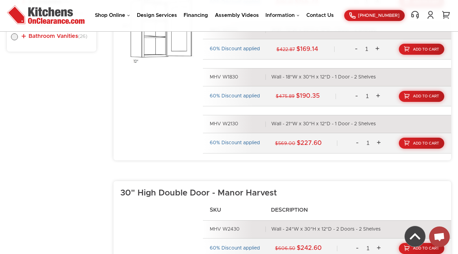
click at [50, 34] on link "Bathroom Vanities (26)" at bounding box center [55, 36] width 66 height 6
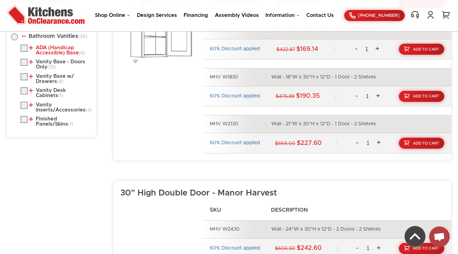
click at [50, 47] on link "ADA (Handicap Accessible) Base (6)" at bounding box center [59, 50] width 61 height 11
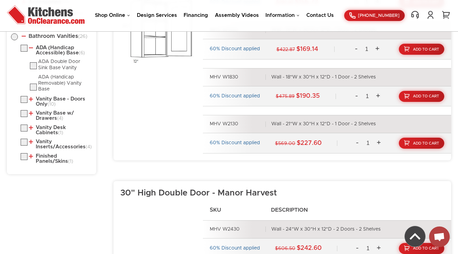
scroll to position [480, 0]
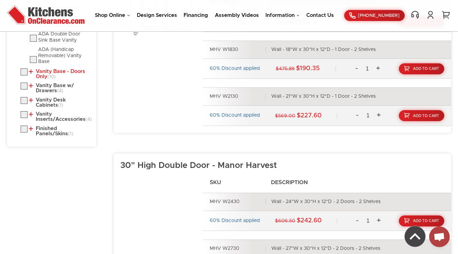
click at [59, 72] on link "Vanity Base - Doors Only (10)" at bounding box center [59, 74] width 61 height 11
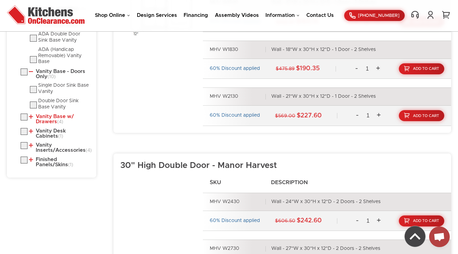
click at [47, 121] on link "Vanity Base w/ Drawers (4)" at bounding box center [59, 119] width 61 height 11
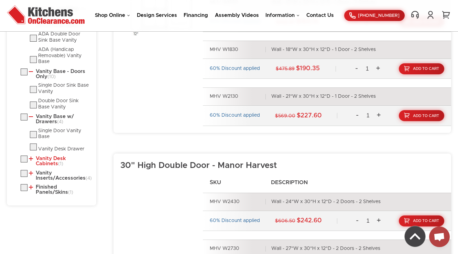
click at [47, 156] on link "Vanity Desk Cabinets (1)" at bounding box center [59, 161] width 61 height 11
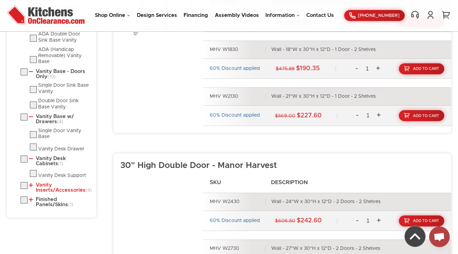
click at [43, 185] on link "Vanity Inserts/Accessories (4)" at bounding box center [59, 187] width 61 height 11
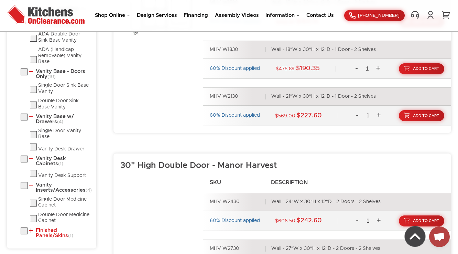
click at [40, 231] on link "Finished Panels/Skins (1)" at bounding box center [59, 233] width 61 height 11
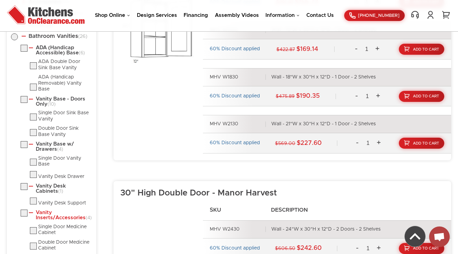
scroll to position [507, 0]
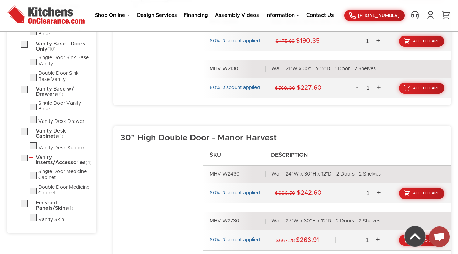
click at [33, 108] on label at bounding box center [33, 109] width 7 height 5
checkbox input "true"
radio input "false"
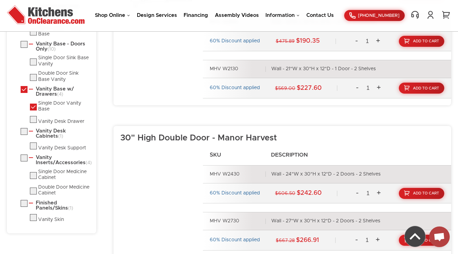
radio input "true"
checkbox input "true"
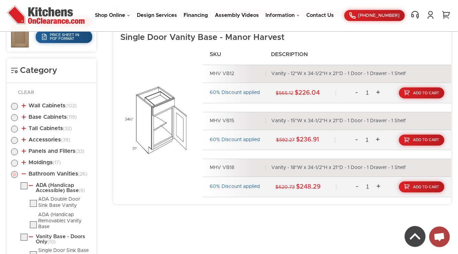
scroll to position [485, 0]
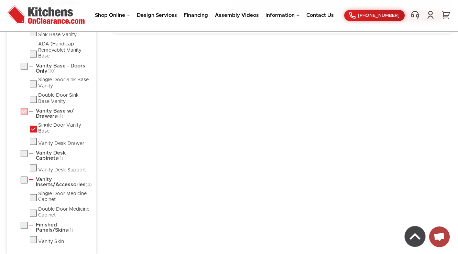
copy link "Vanity Base w/ Drawers"
drag, startPoint x: 35, startPoint y: 106, endPoint x: 59, endPoint y: 118, distance: 26.8
click at [58, 114] on ul "ADA (Handicap Accessible) Base (6) ADA Double Door Sink Base Vanity ADA (Handic…" at bounding box center [51, 128] width 81 height 233
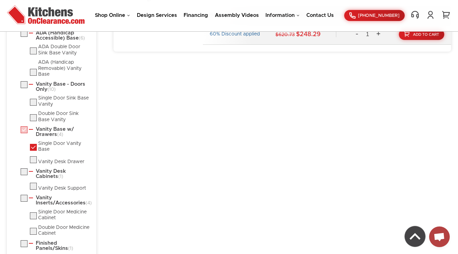
scroll to position [458, 0]
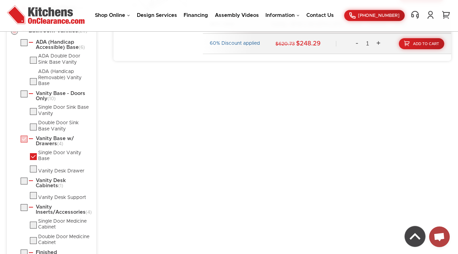
click at [34, 127] on label at bounding box center [33, 129] width 7 height 5
checkbox input "true"
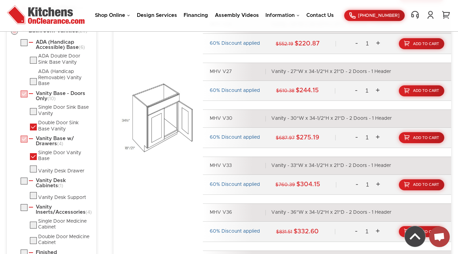
click at [33, 156] on label at bounding box center [33, 158] width 7 height 5
checkbox input "false"
click at [36, 127] on label at bounding box center [33, 129] width 7 height 5
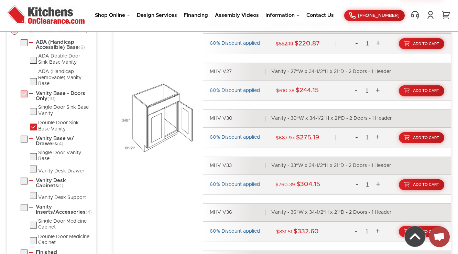
checkbox input "false"
radio input "false"
checkbox input "false"
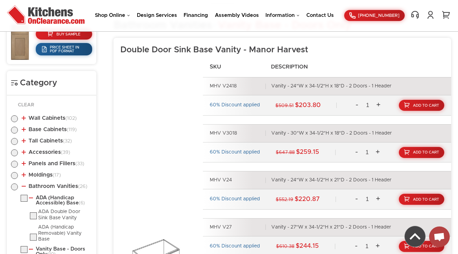
scroll to position [293, 0]
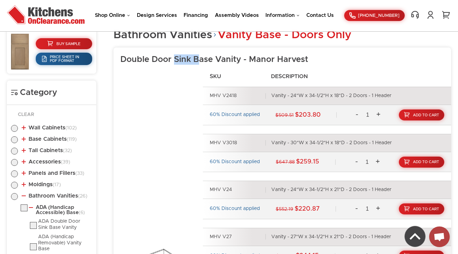
drag, startPoint x: 174, startPoint y: 57, endPoint x: 201, endPoint y: 56, distance: 27.2
click at [201, 56] on h3 "Double Door Sink Base Vanity - Manor Harvest" at bounding box center [285, 59] width 331 height 10
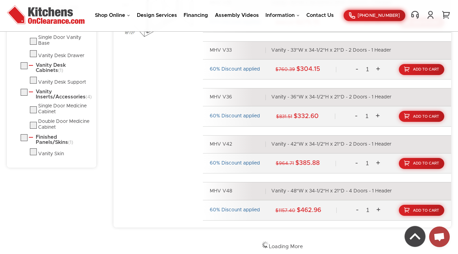
scroll to position [389, 0]
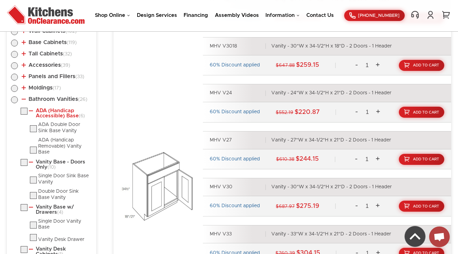
drag, startPoint x: 35, startPoint y: 107, endPoint x: 79, endPoint y: 113, distance: 45.1
click at [79, 113] on li "ADA (Handicap Accessible) Base (6) ADA Double Door Sink Base Vanity ADA (Handic…" at bounding box center [57, 132] width 72 height 48
copy link "ADA (Handicap Accessible) Base"
click at [100, 92] on div "Buy Sample Price Sheet in PDF Format Category Clear Wall Cabinets (102) Standar…" at bounding box center [229, 188] width 444 height 538
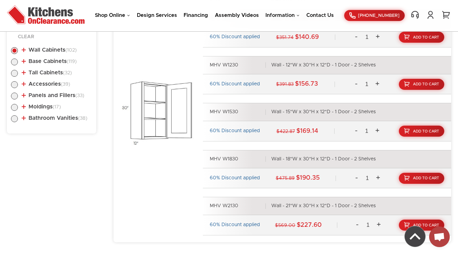
scroll to position [400, 0]
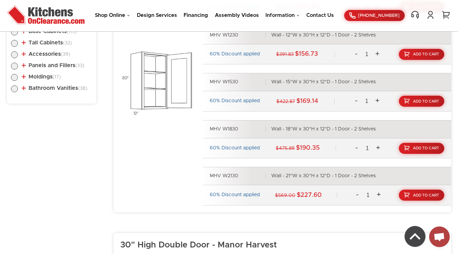
click at [17, 88] on label at bounding box center [14, 91] width 7 height 6
radio input "true"
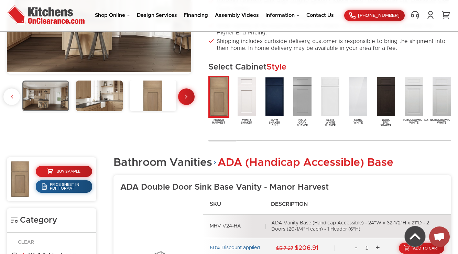
scroll to position [275, 0]
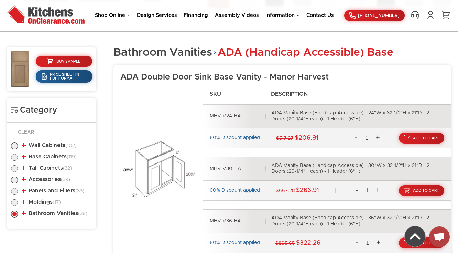
click at [16, 145] on label at bounding box center [14, 148] width 7 height 6
radio input "true"
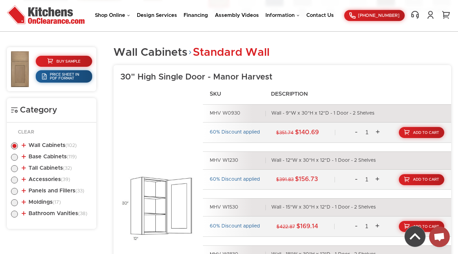
click at [13, 157] on label at bounding box center [14, 159] width 7 height 6
radio input "true"
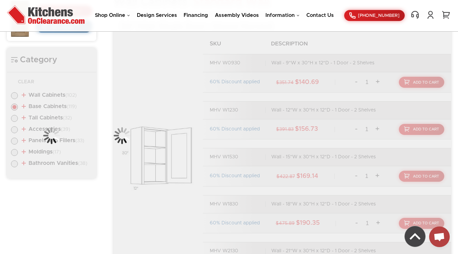
scroll to position [330, 0]
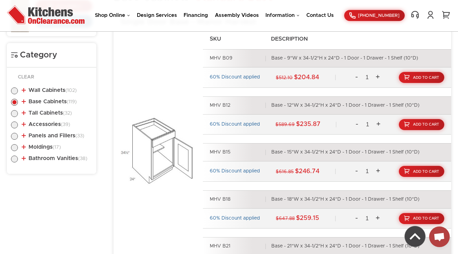
click at [15, 113] on label at bounding box center [14, 115] width 7 height 6
radio input "true"
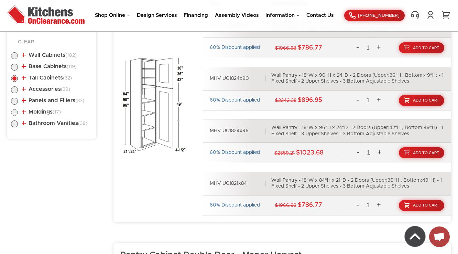
scroll to position [374, 0]
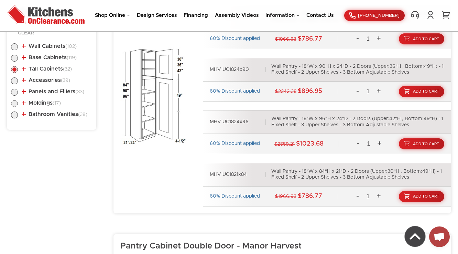
click at [11, 80] on label at bounding box center [14, 83] width 7 height 6
radio input "true"
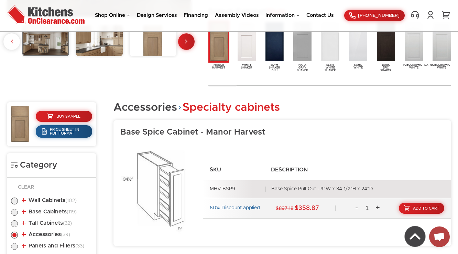
scroll to position [385, 0]
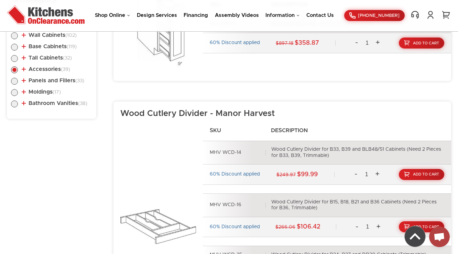
click at [14, 76] on ul "Wall Cabinets (102) Standard Wall (37) 30" High Single Door (25)" at bounding box center [51, 68] width 81 height 86
click at [14, 80] on label at bounding box center [14, 83] width 7 height 6
radio input "true"
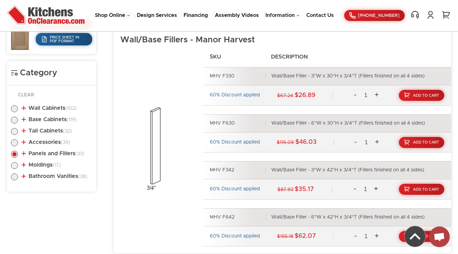
scroll to position [404, 0]
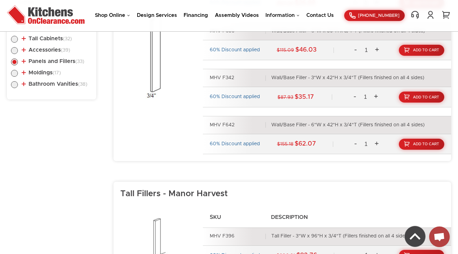
click at [14, 75] on label at bounding box center [14, 75] width 7 height 6
radio input "true"
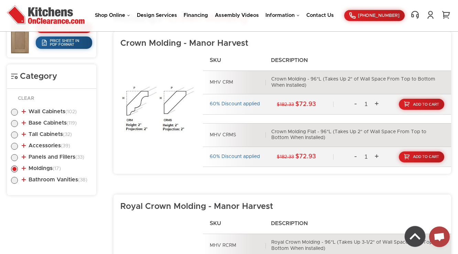
scroll to position [330, 0]
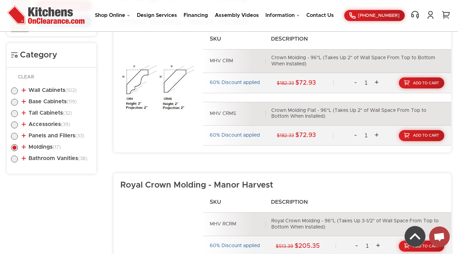
click at [14, 158] on label at bounding box center [14, 161] width 7 height 6
radio input "true"
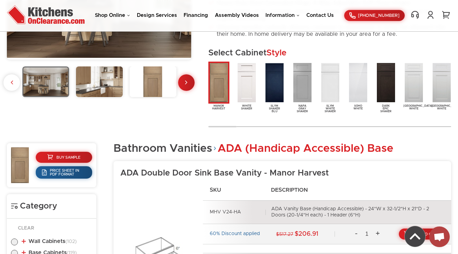
scroll to position [220, 0]
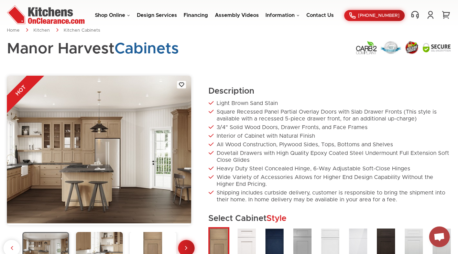
scroll to position [158, 0]
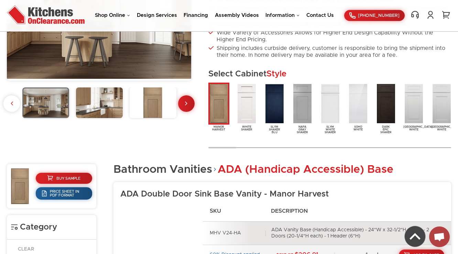
click at [355, 109] on img at bounding box center [358, 104] width 21 height 42
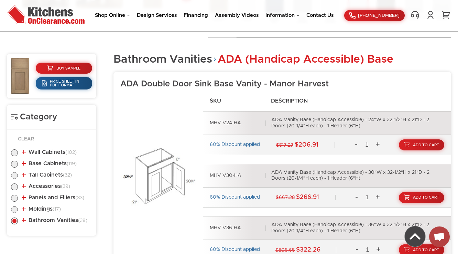
scroll to position [289, 0]
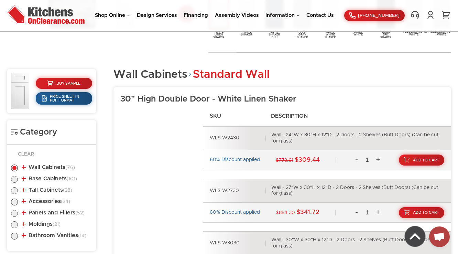
scroll to position [258, 0]
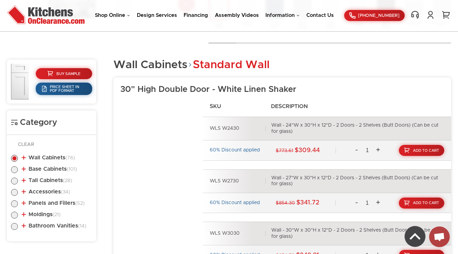
click at [93, 144] on div "Clear Wall Cabinets (76) Standard Wall (29) 30" High Double Door 36" High Singl…" at bounding box center [51, 188] width 89 height 106
click at [53, 123] on h4 "Category" at bounding box center [51, 122] width 81 height 10
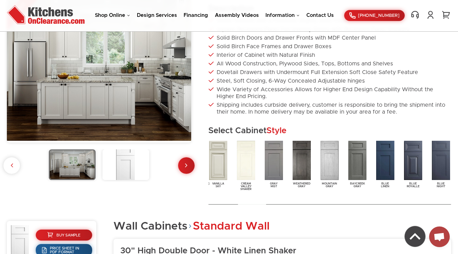
scroll to position [148, 0]
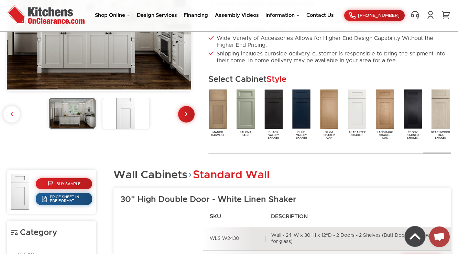
click at [383, 117] on img at bounding box center [385, 109] width 21 height 42
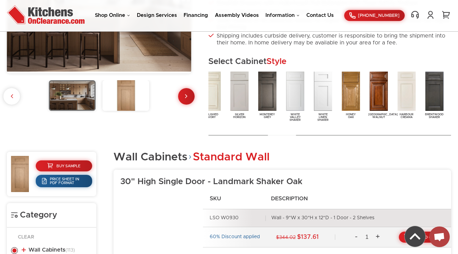
scroll to position [175, 0]
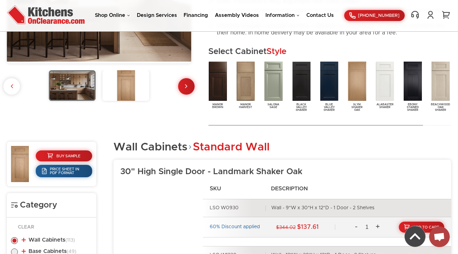
click at [413, 82] on img at bounding box center [412, 81] width 21 height 42
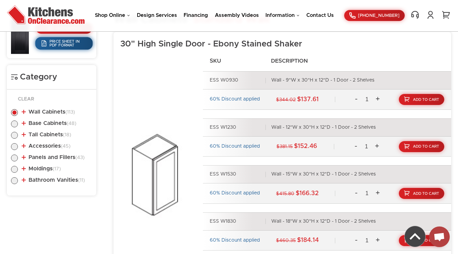
scroll to position [193, 0]
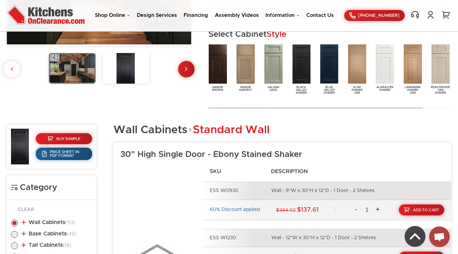
click at [355, 68] on img at bounding box center [357, 64] width 21 height 42
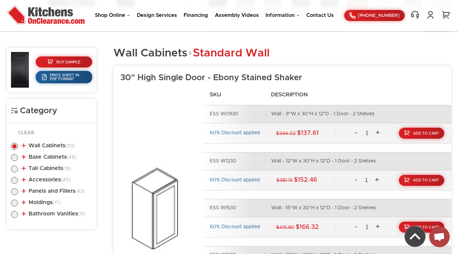
scroll to position [275, 0]
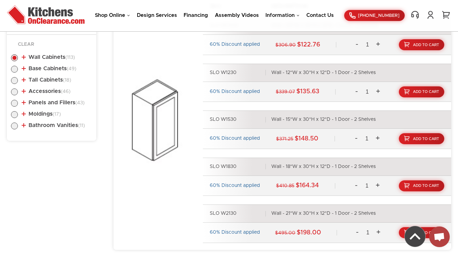
scroll to position [153, 0]
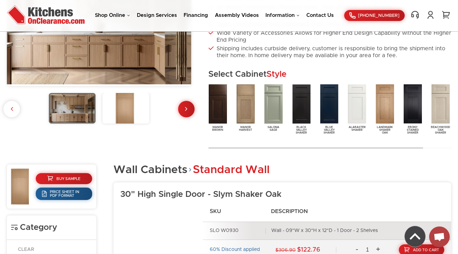
click at [351, 107] on img at bounding box center [357, 104] width 21 height 42
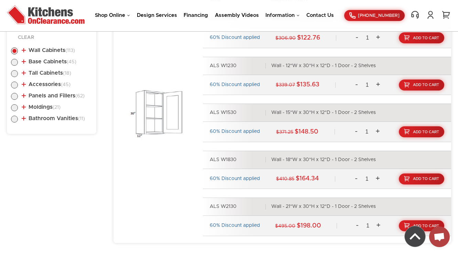
scroll to position [340, 0]
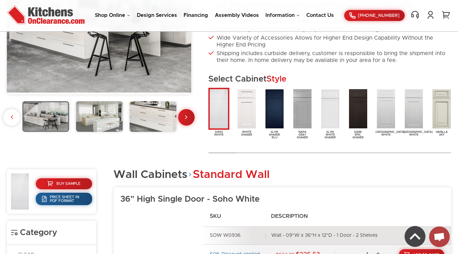
scroll to position [193, 0]
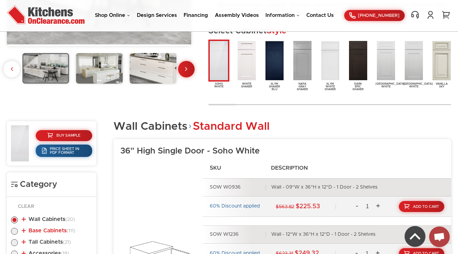
click at [43, 228] on link "Base Cabinets (111)" at bounding box center [49, 231] width 54 height 6
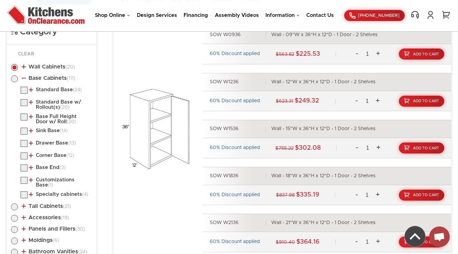
scroll to position [385, 0]
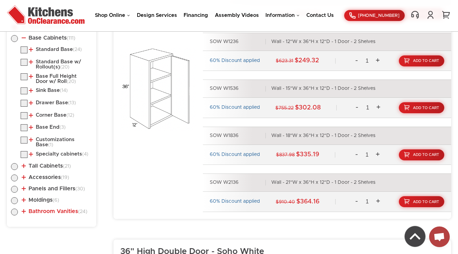
click at [38, 208] on link "Bathroom Vanities (24)" at bounding box center [55, 211] width 66 height 6
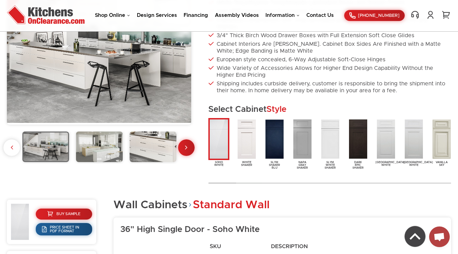
scroll to position [110, 0]
